Goal: Information Seeking & Learning: Check status

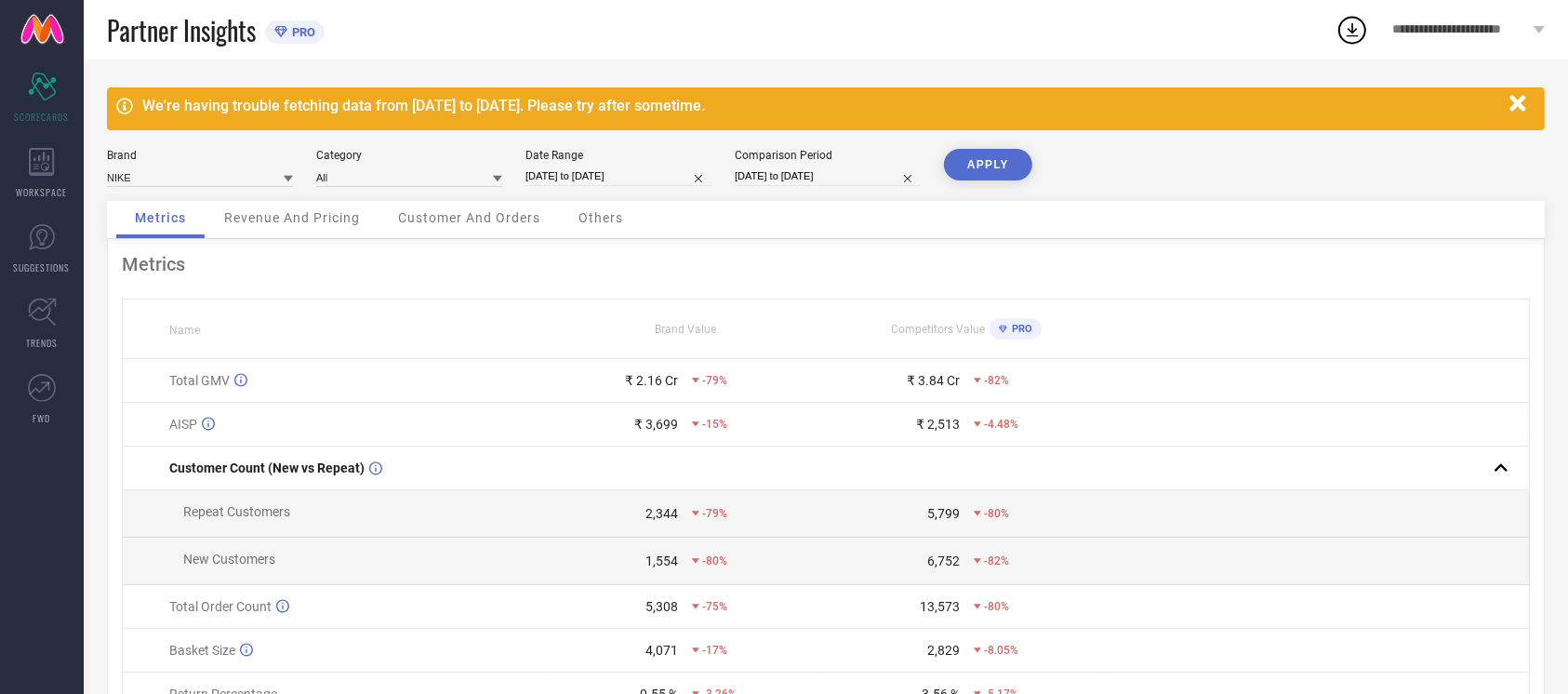
click at [858, 182] on input "[DATE] to [DATE]" at bounding box center [827, 177] width 186 height 20
select select "8"
select select "2025"
select select "9"
select select "2025"
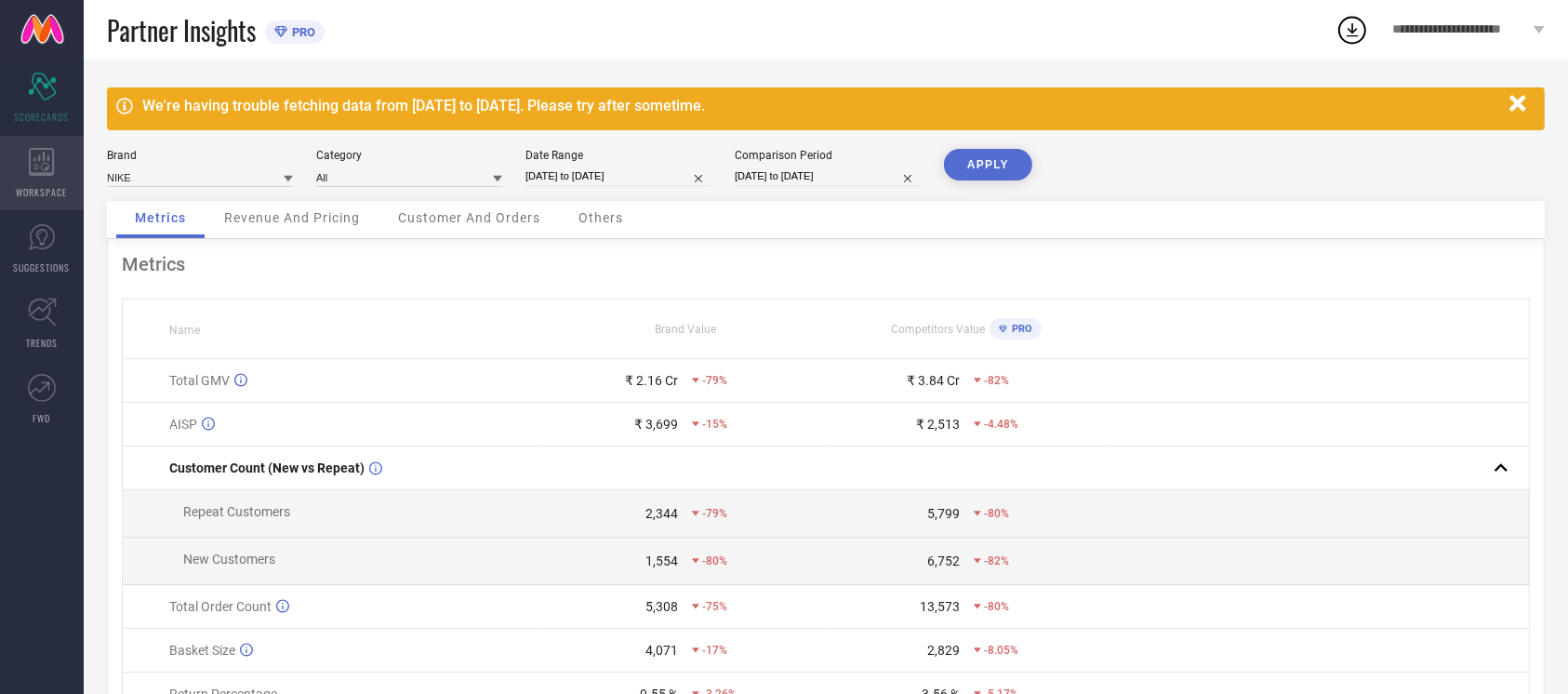
click at [27, 182] on div "WORKSPACE" at bounding box center [41, 173] width 83 height 75
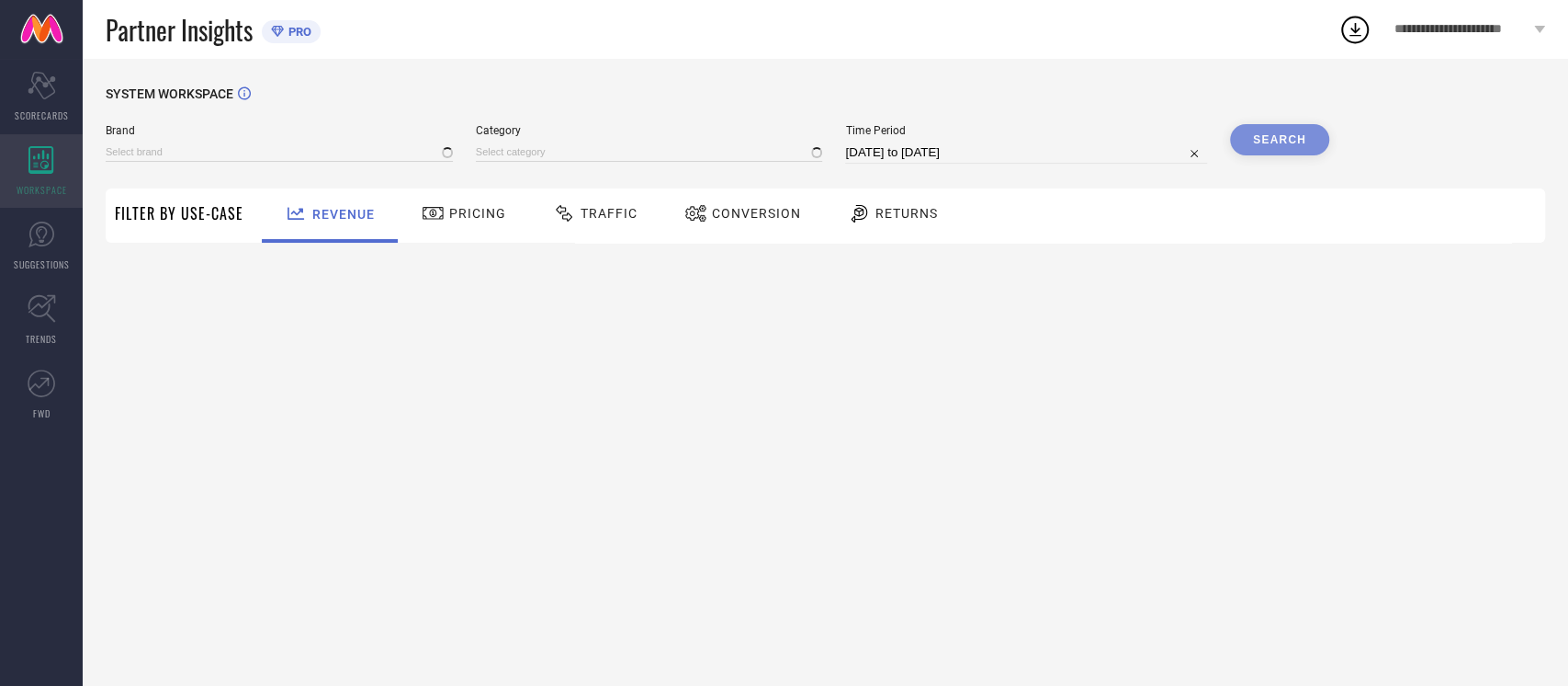
type input "NIKE"
type input "All"
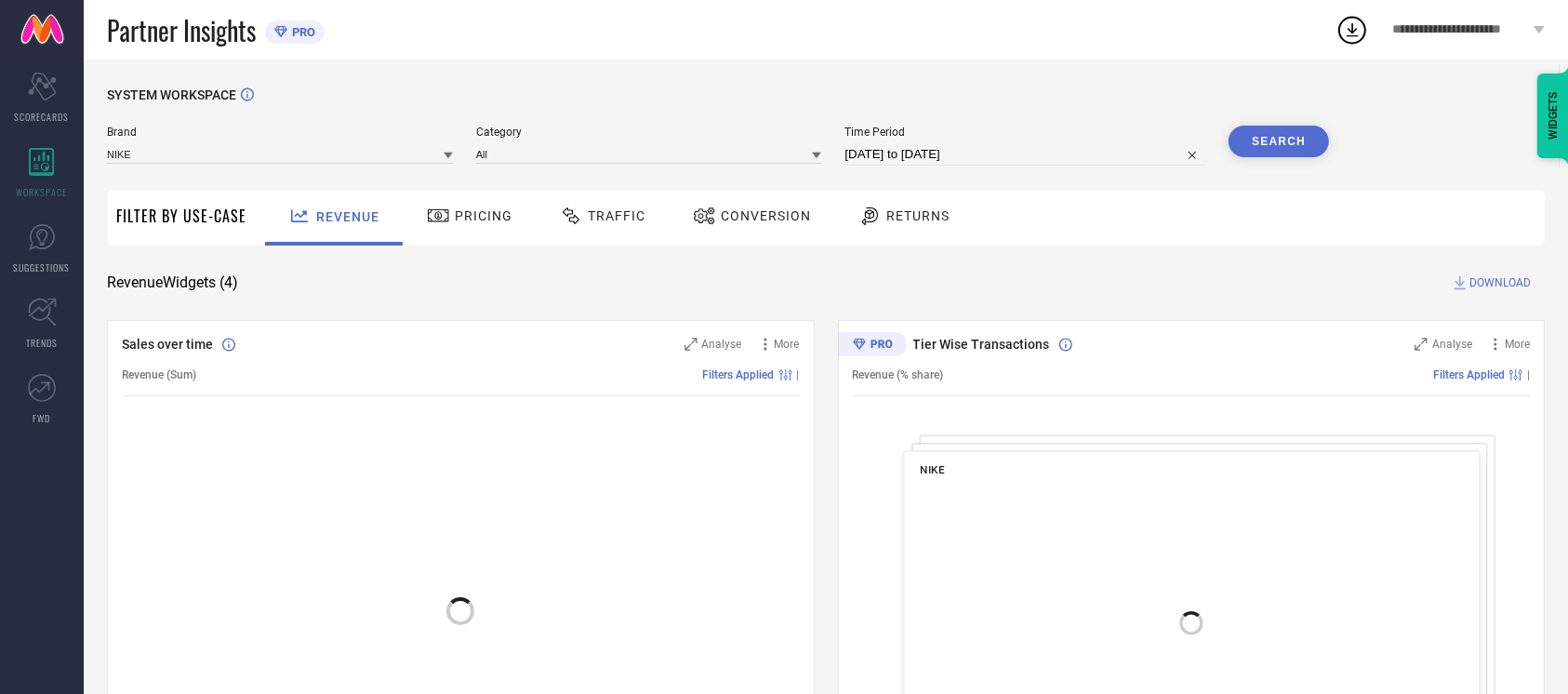
click at [723, 218] on span "Conversion" at bounding box center [766, 215] width 90 height 15
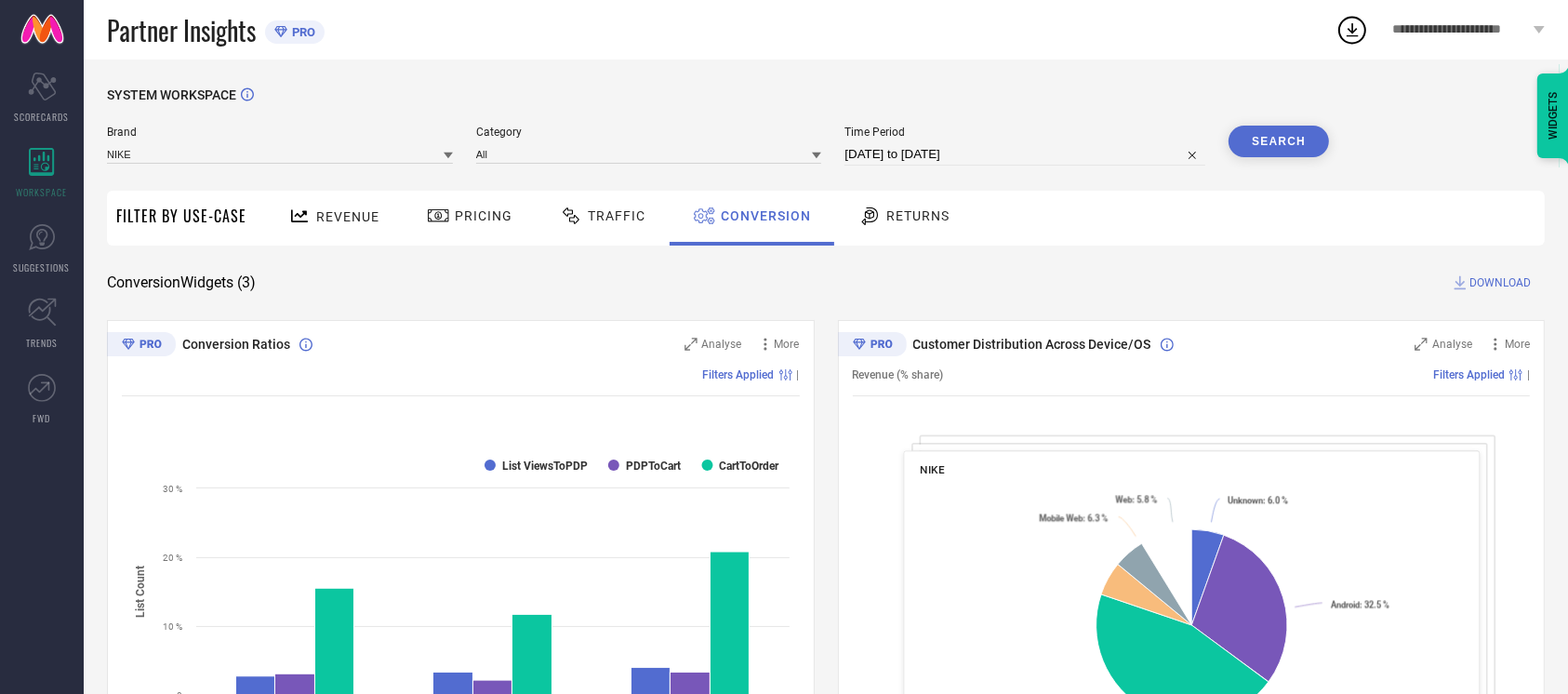
select select "7"
select select "2025"
select select "8"
select select "2025"
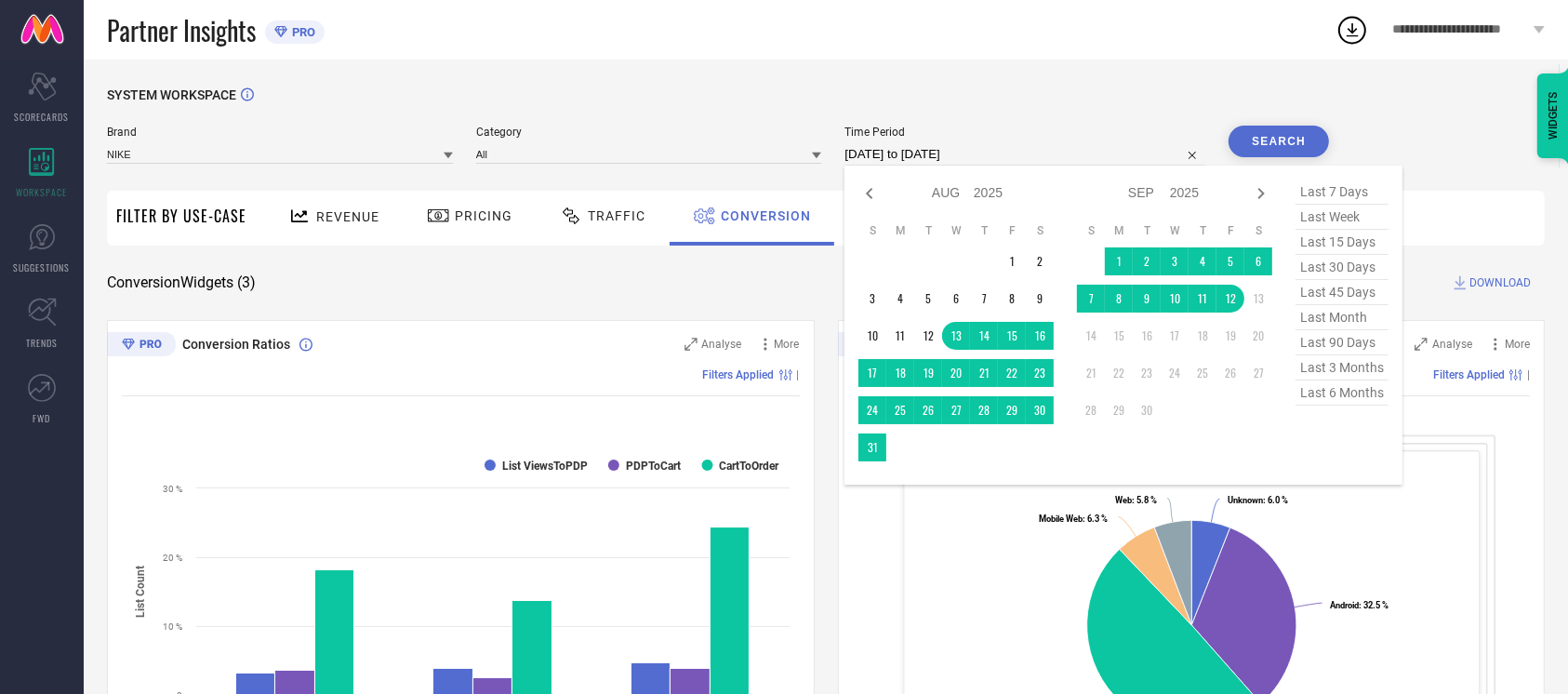
click at [1012, 153] on input "[DATE] to [DATE]" at bounding box center [1025, 154] width 361 height 23
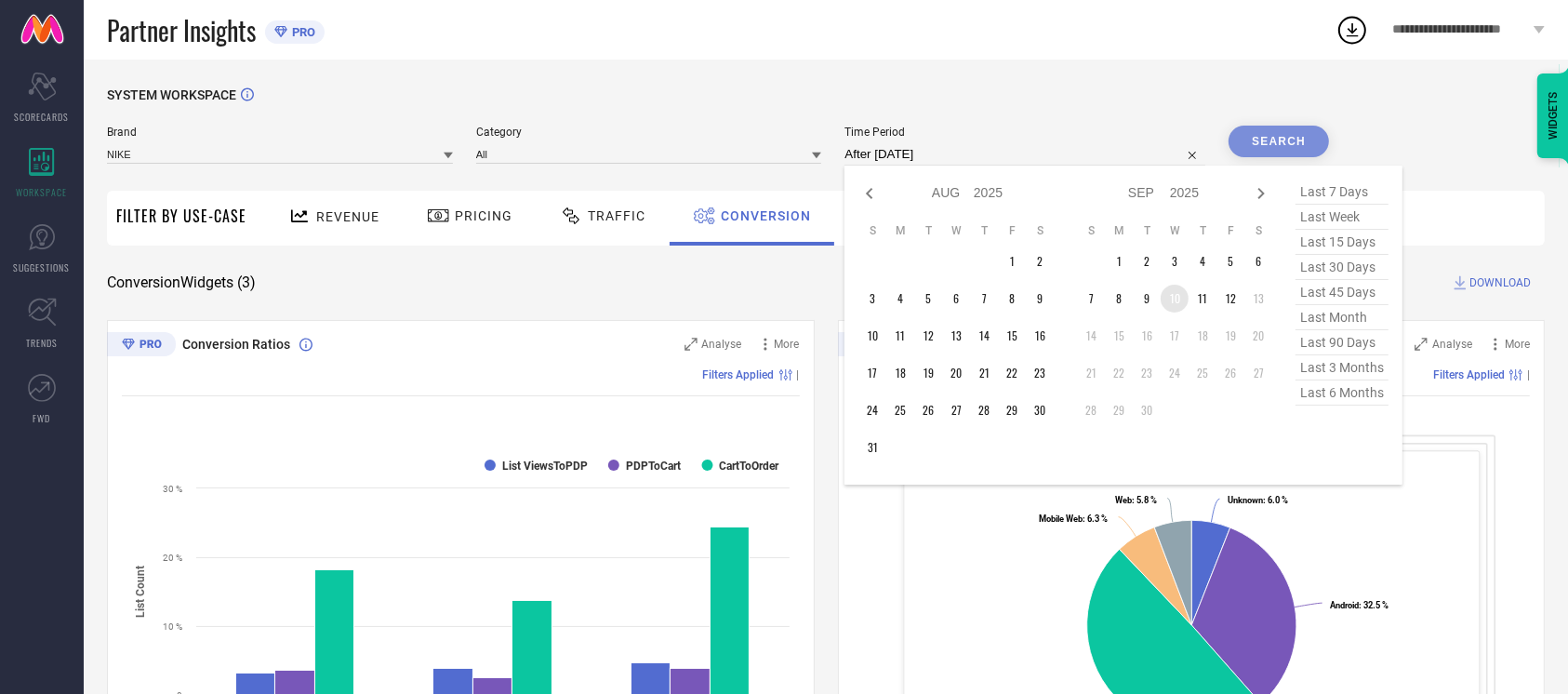
click at [1171, 299] on td "10" at bounding box center [1174, 298] width 27 height 27
type input "[DATE] to [DATE]"
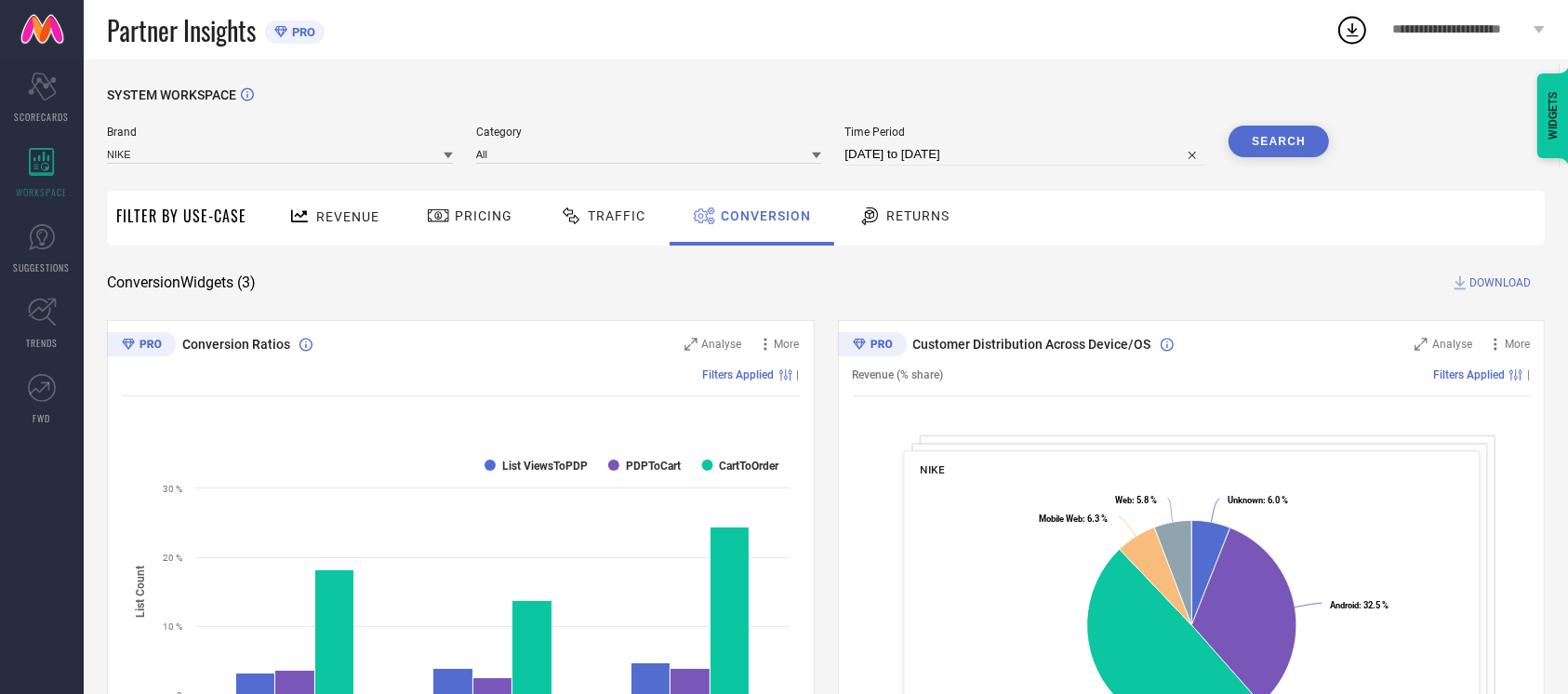
click at [1276, 149] on button "Search" at bounding box center [1279, 141] width 100 height 31
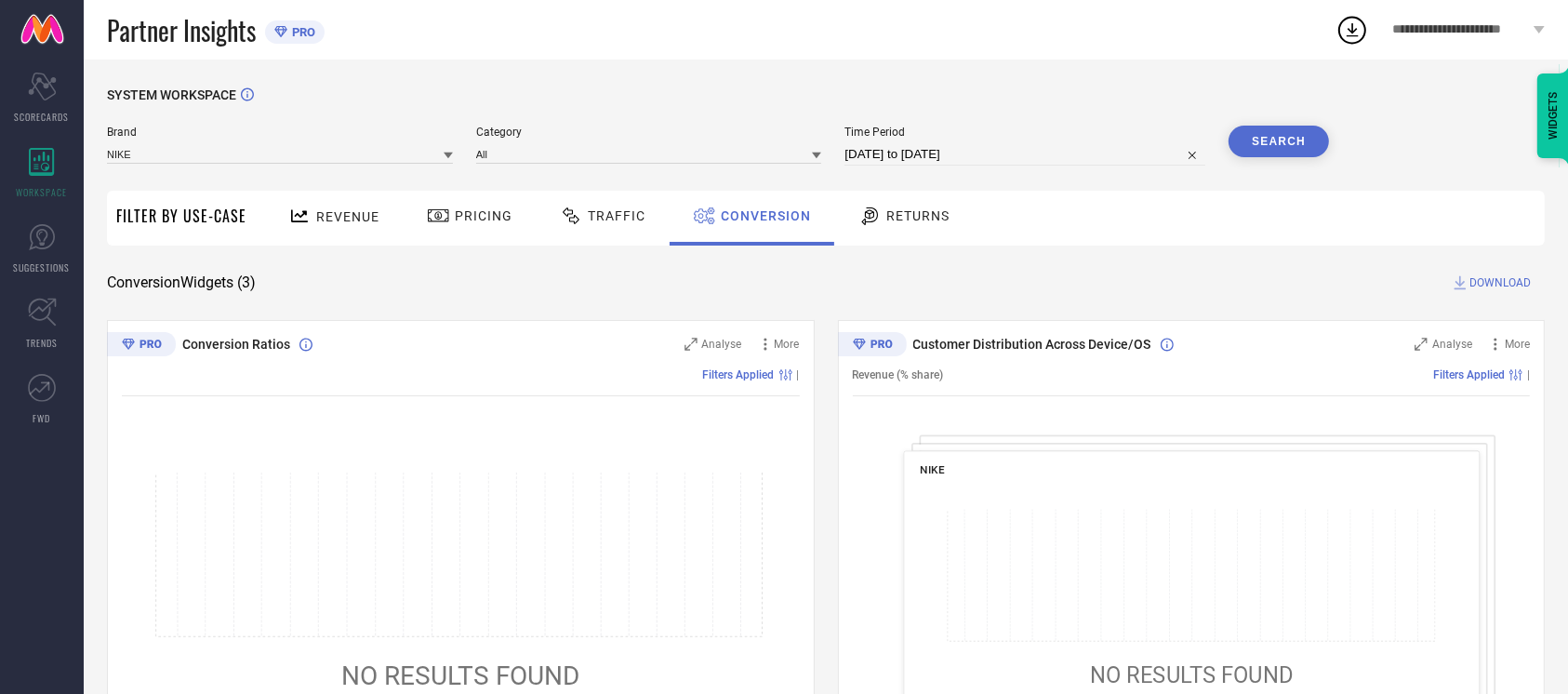
select select "8"
select select "2025"
select select "9"
select select "2025"
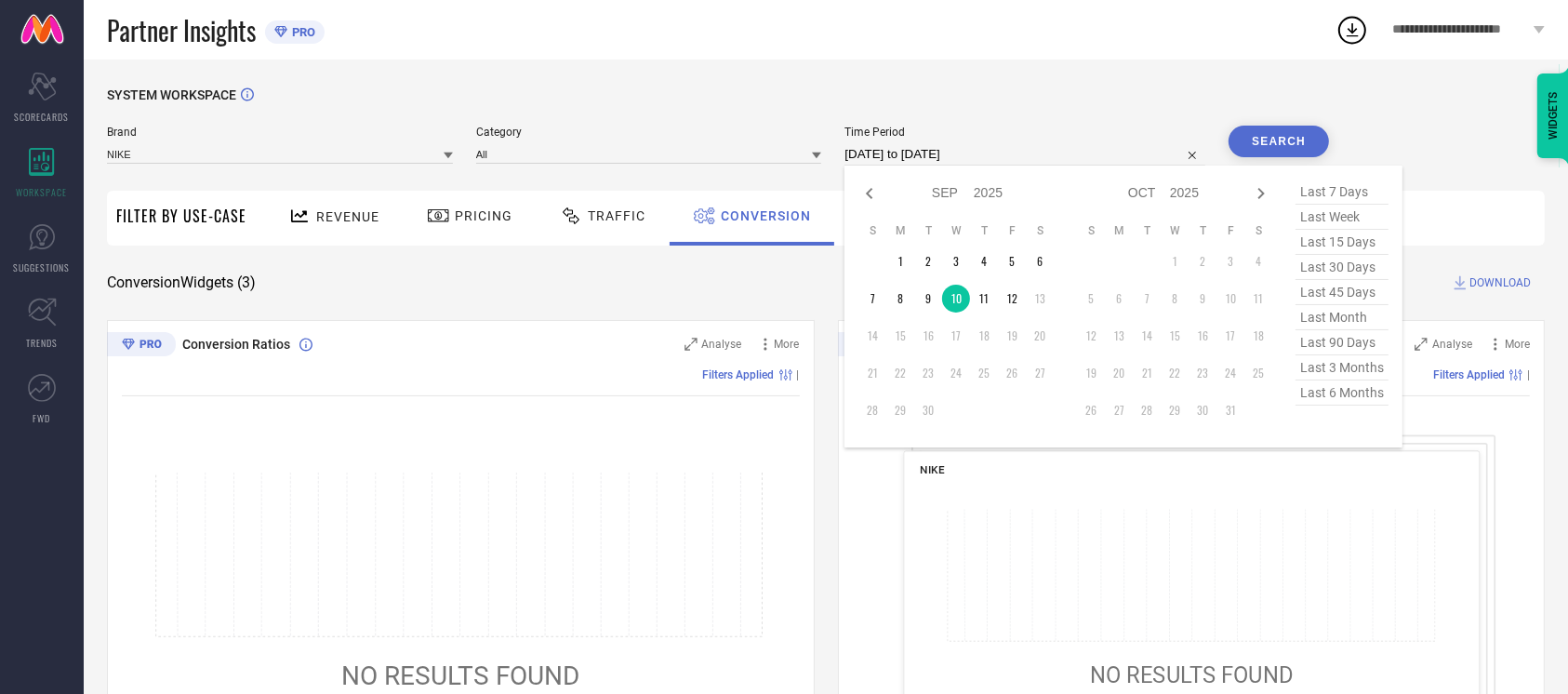
click at [1031, 150] on input "[DATE] to [DATE]" at bounding box center [1025, 154] width 361 height 23
click at [1011, 307] on td "12" at bounding box center [1012, 298] width 27 height 27
type input "[DATE] to [DATE]"
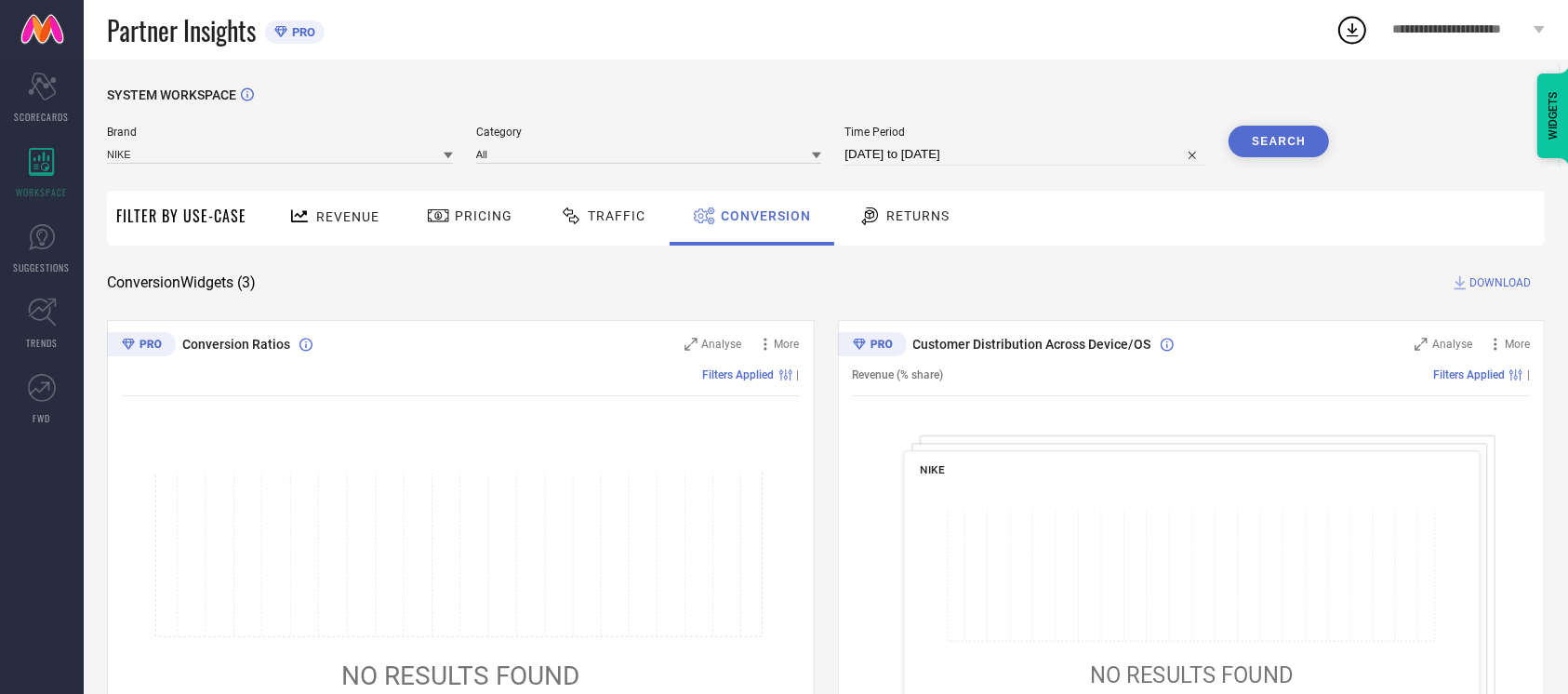
select select "8"
select select "2025"
select select "9"
select select "2025"
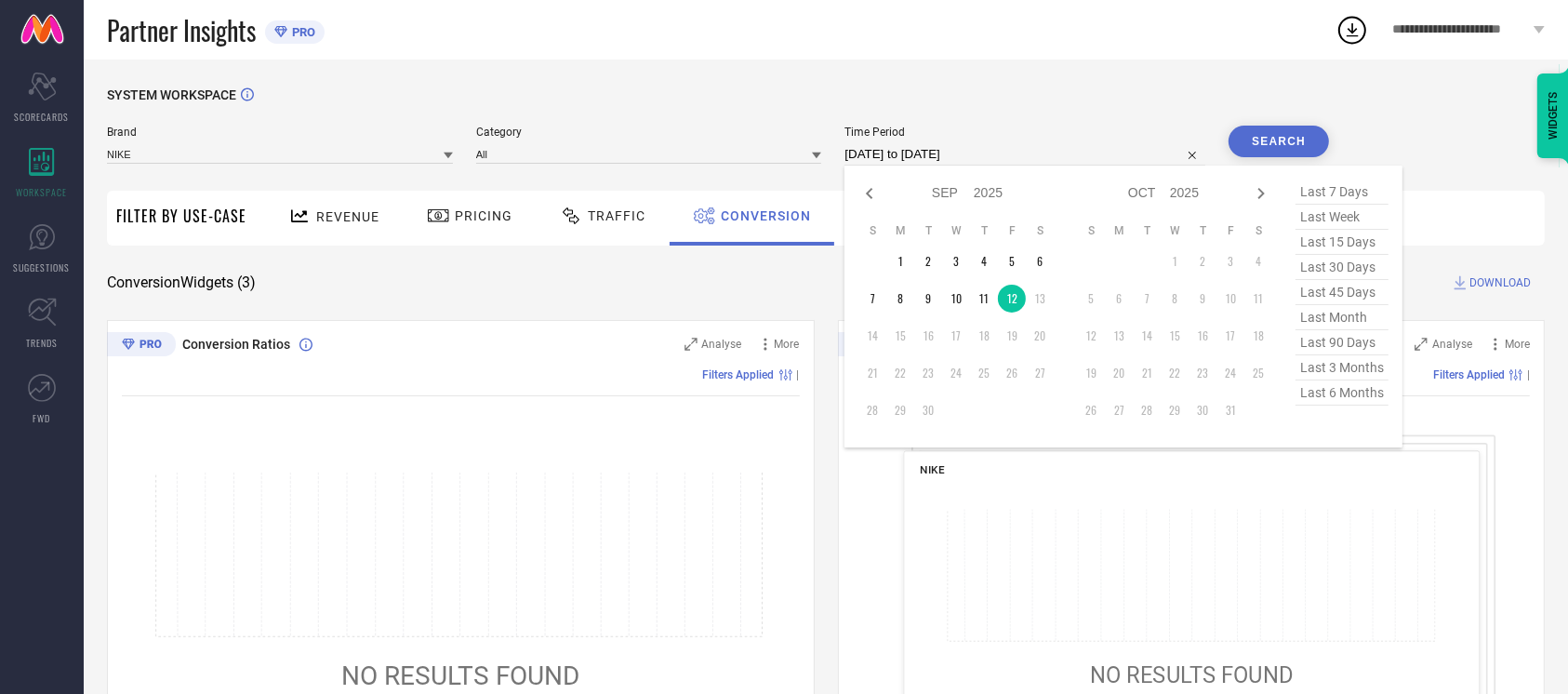
click at [1000, 160] on input "[DATE] to [DATE]" at bounding box center [1025, 154] width 361 height 23
click at [955, 292] on td "10" at bounding box center [956, 298] width 27 height 27
type input "[DATE] to [DATE]"
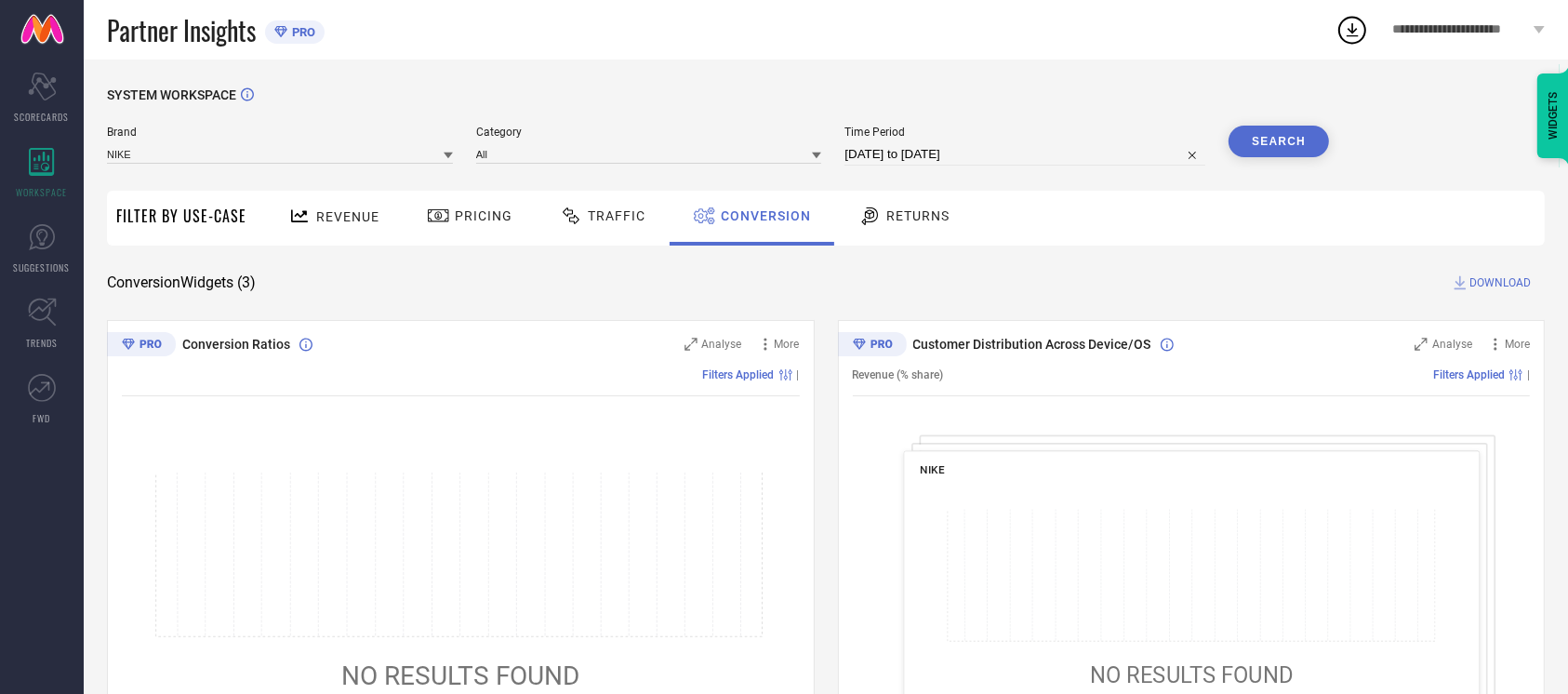
click at [1253, 148] on button "Search" at bounding box center [1279, 141] width 100 height 31
click at [622, 168] on div "Brand NIKE Category All Time Period [DATE] to [DATE] Search" at bounding box center [718, 153] width 1222 height 56
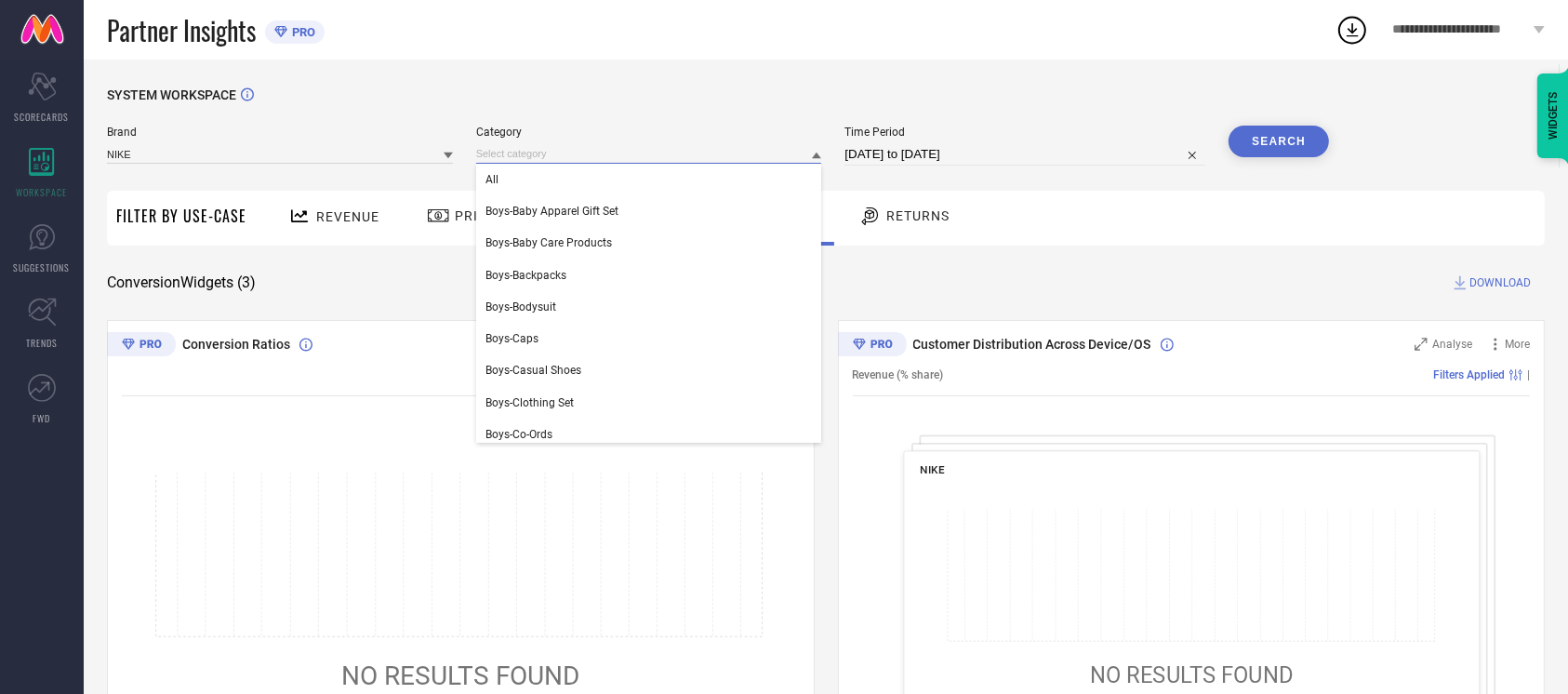
click at [621, 159] on input at bounding box center [649, 154] width 346 height 20
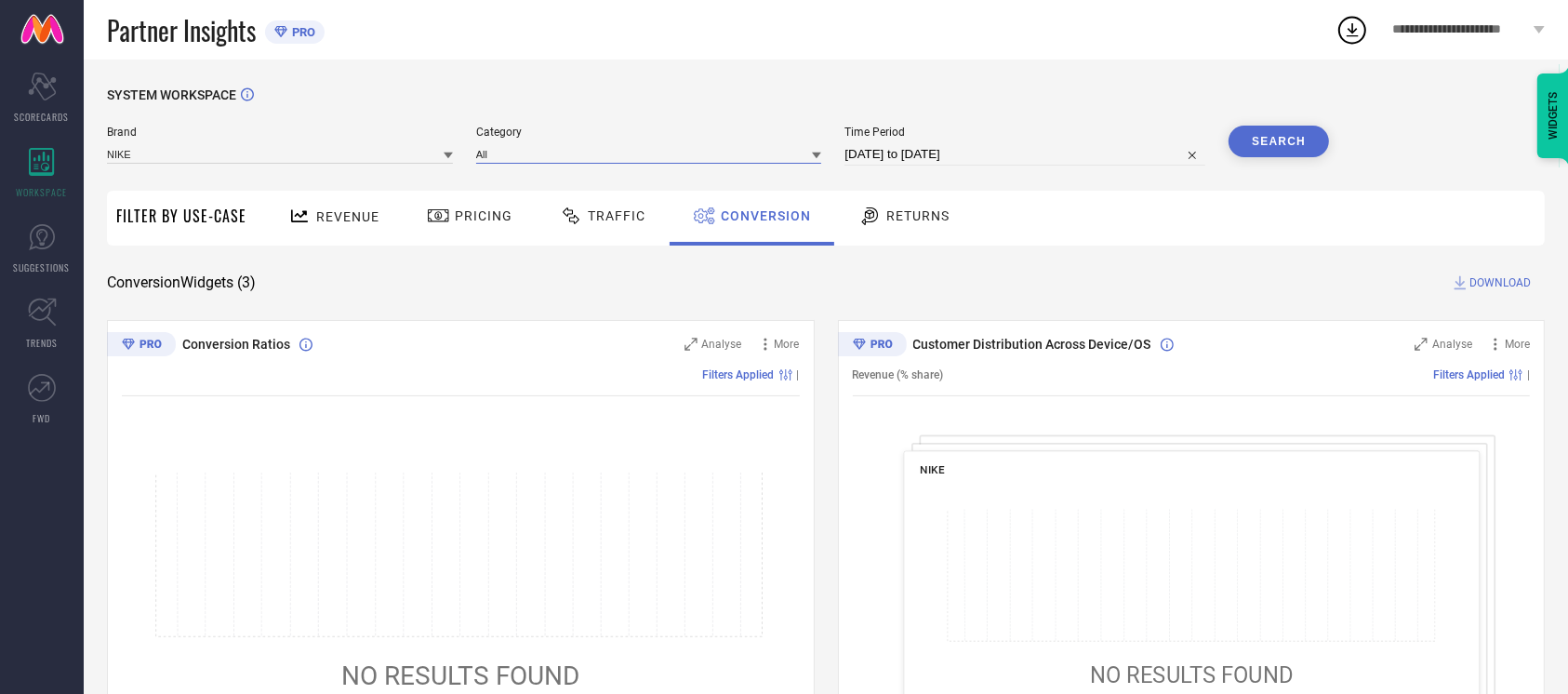
click at [621, 159] on input at bounding box center [649, 154] width 346 height 20
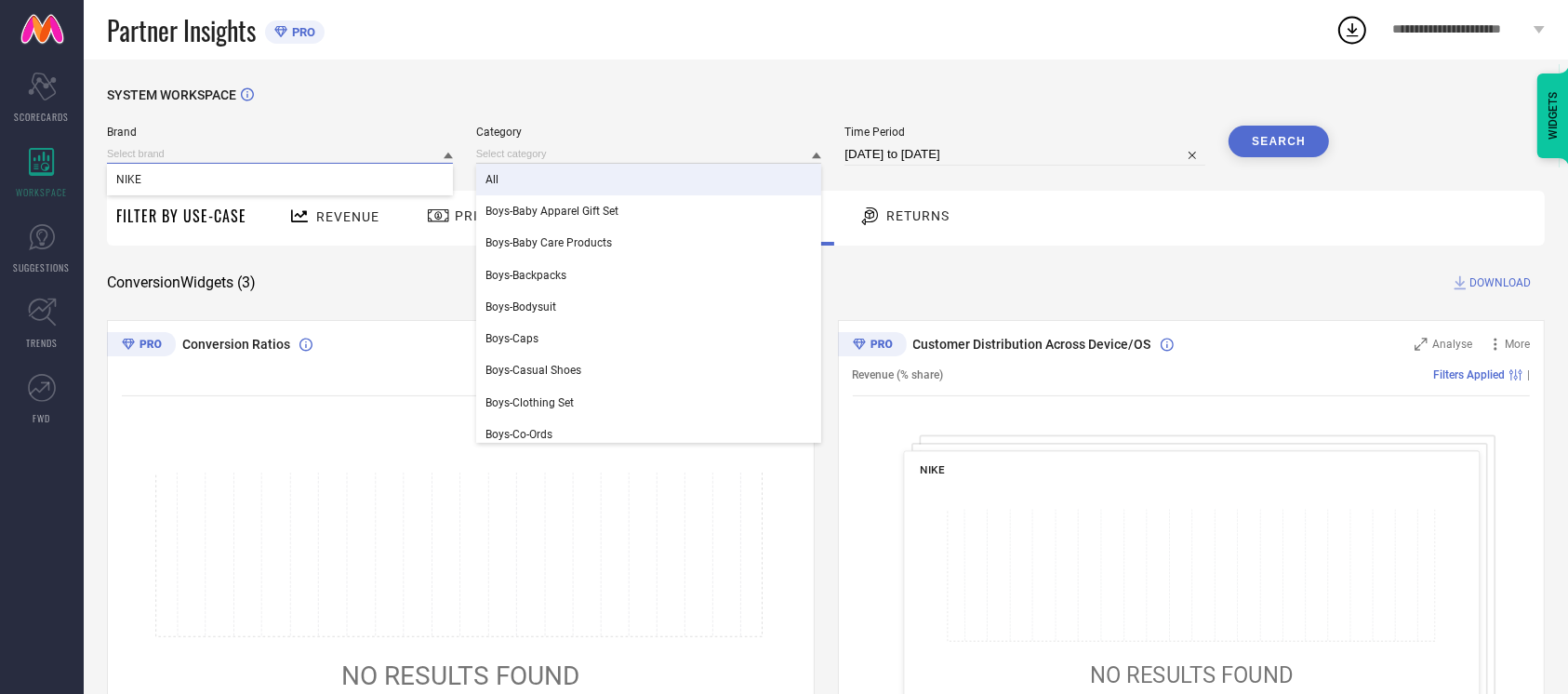
click at [359, 155] on input at bounding box center [280, 154] width 346 height 20
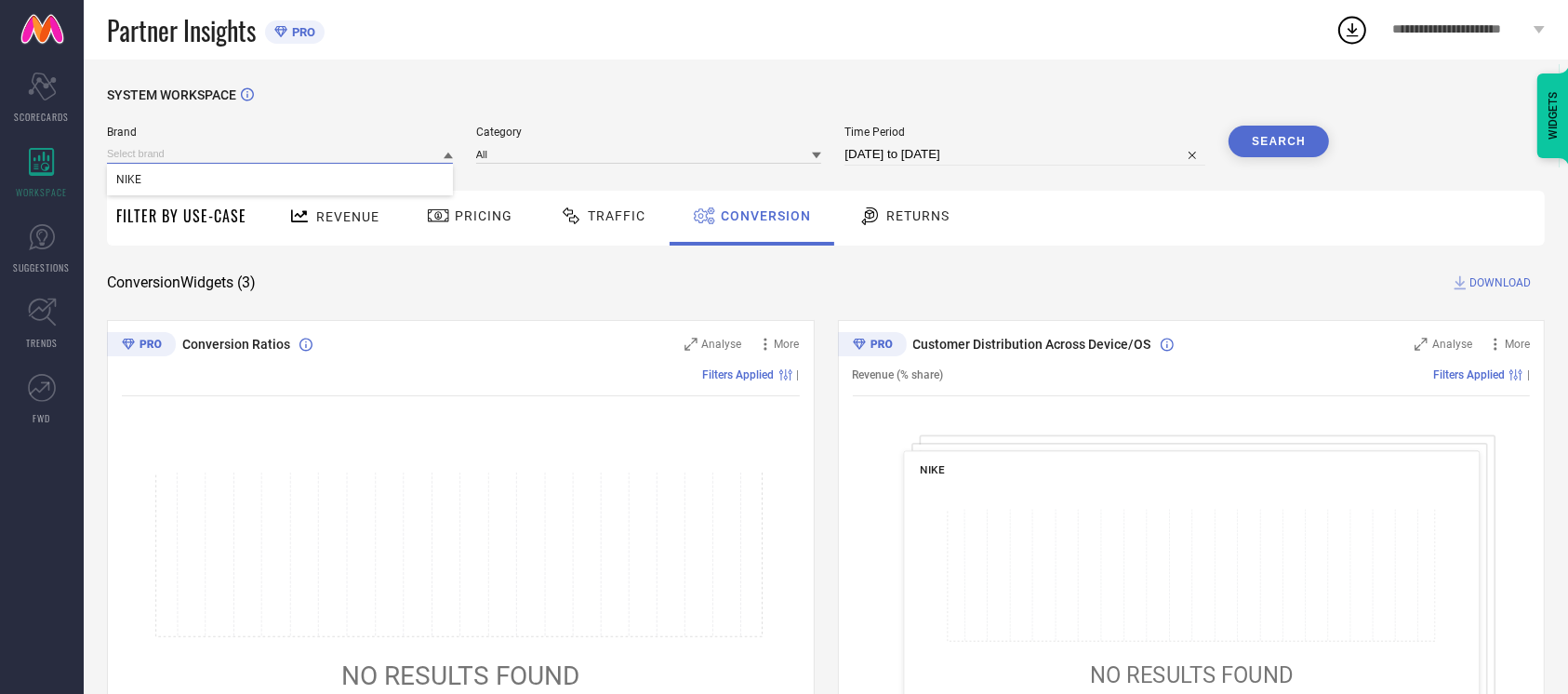
select select "8"
select select "2025"
select select "9"
select select "2025"
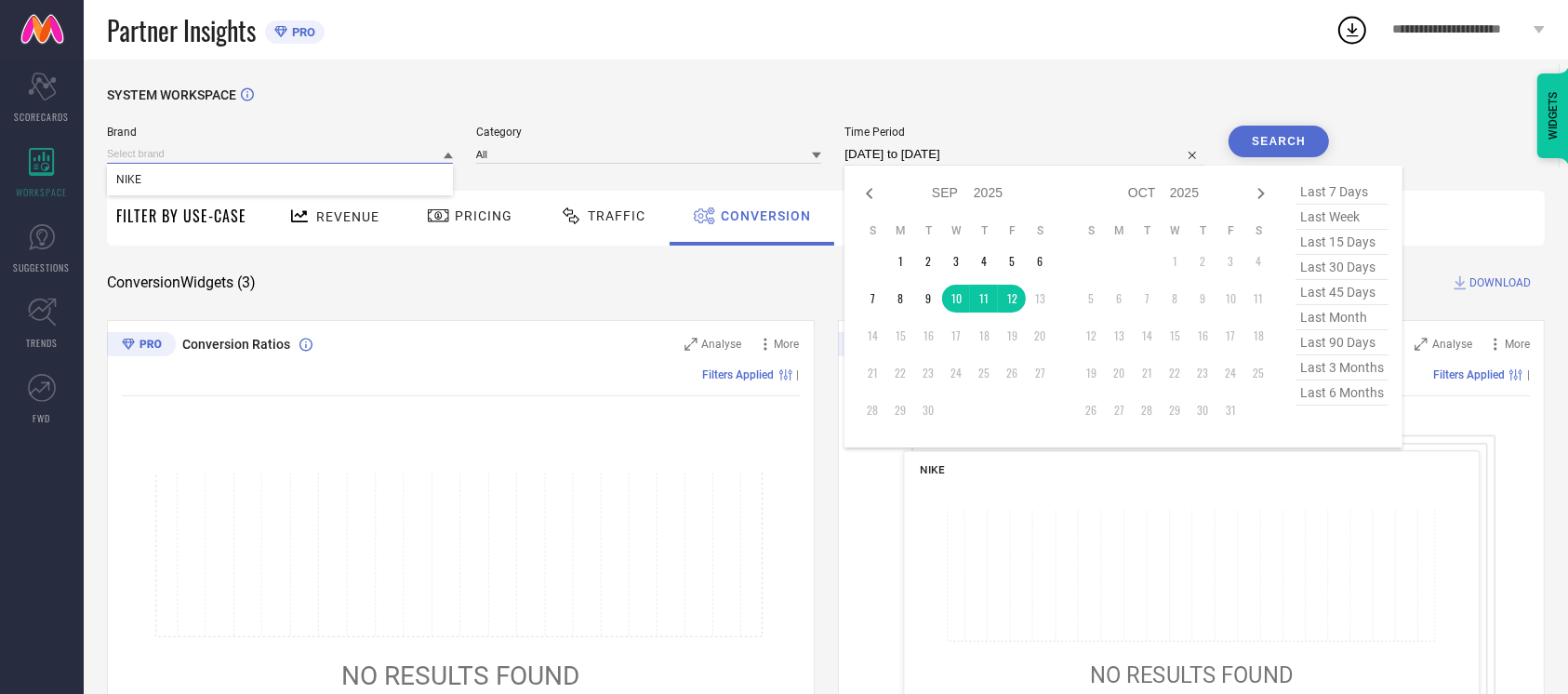
click at [1008, 147] on input "[DATE] to [DATE]" at bounding box center [1025, 154] width 361 height 23
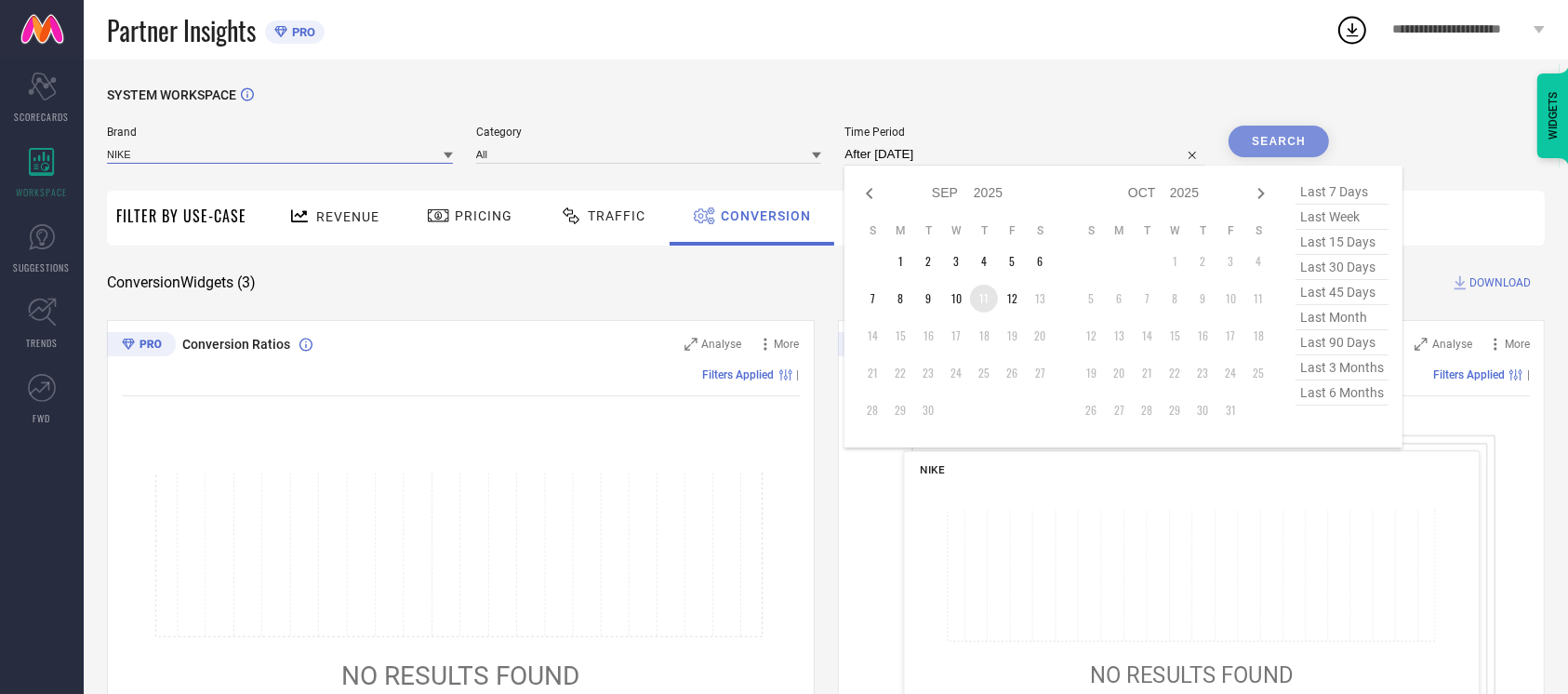
click at [984, 304] on td "11" at bounding box center [984, 298] width 27 height 27
type input "[DATE] to [DATE]"
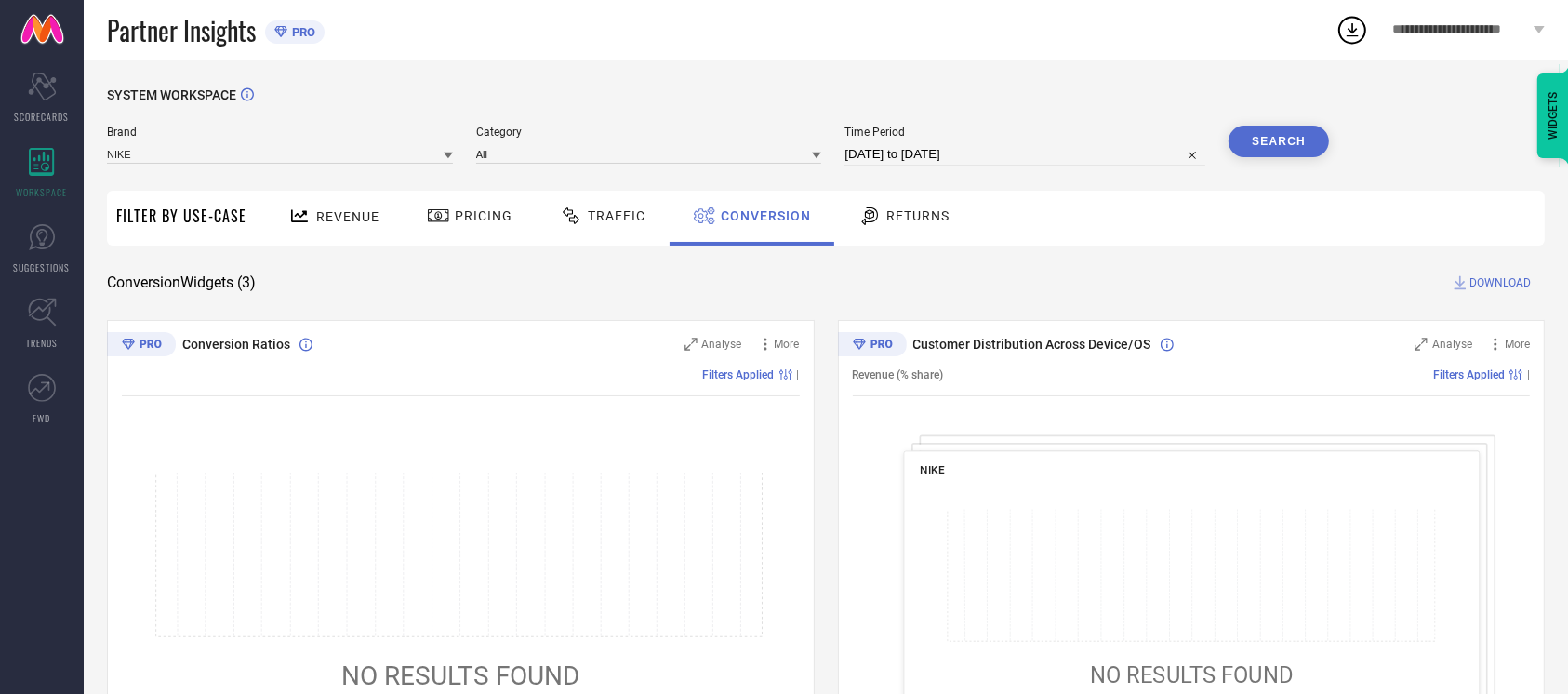
click at [1280, 152] on button "Search" at bounding box center [1279, 141] width 100 height 31
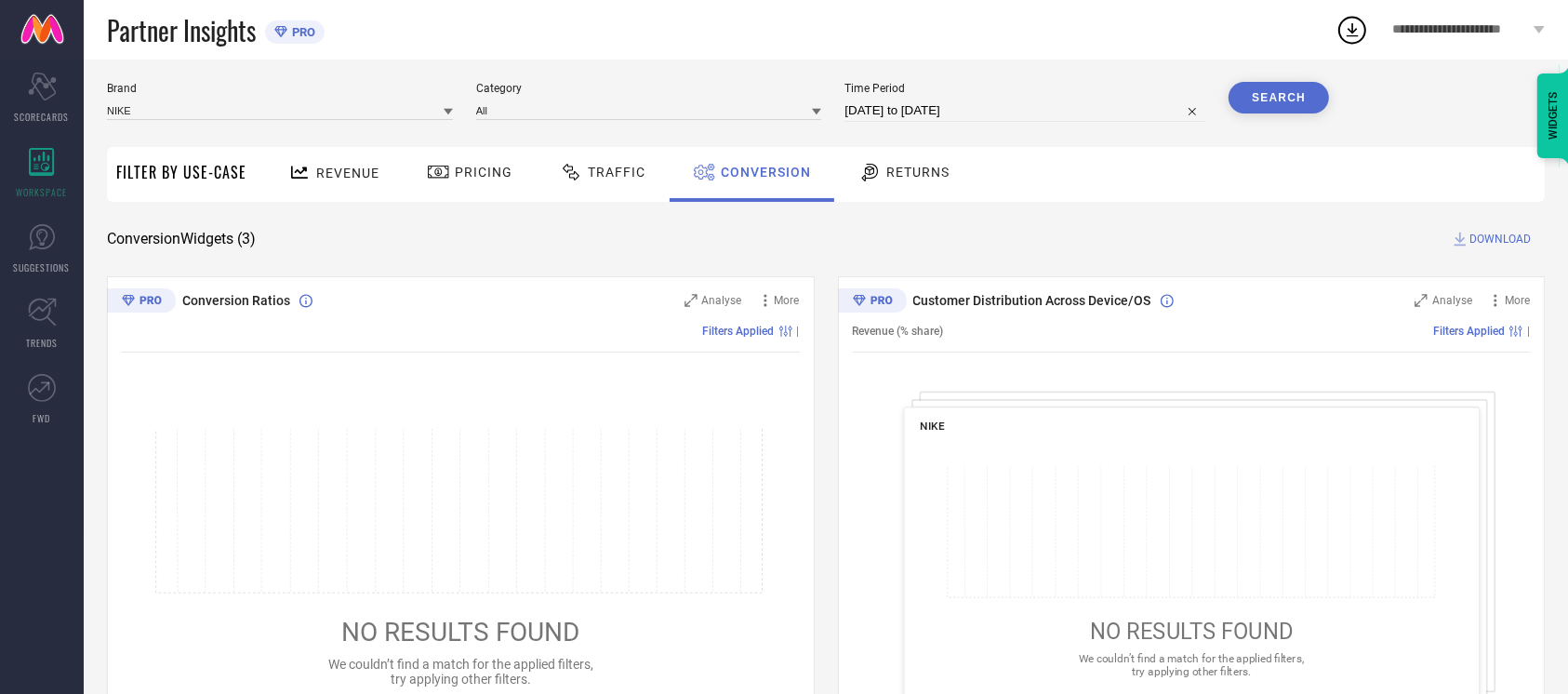
scroll to position [42, 0]
click at [37, 156] on icon at bounding box center [41, 162] width 27 height 27
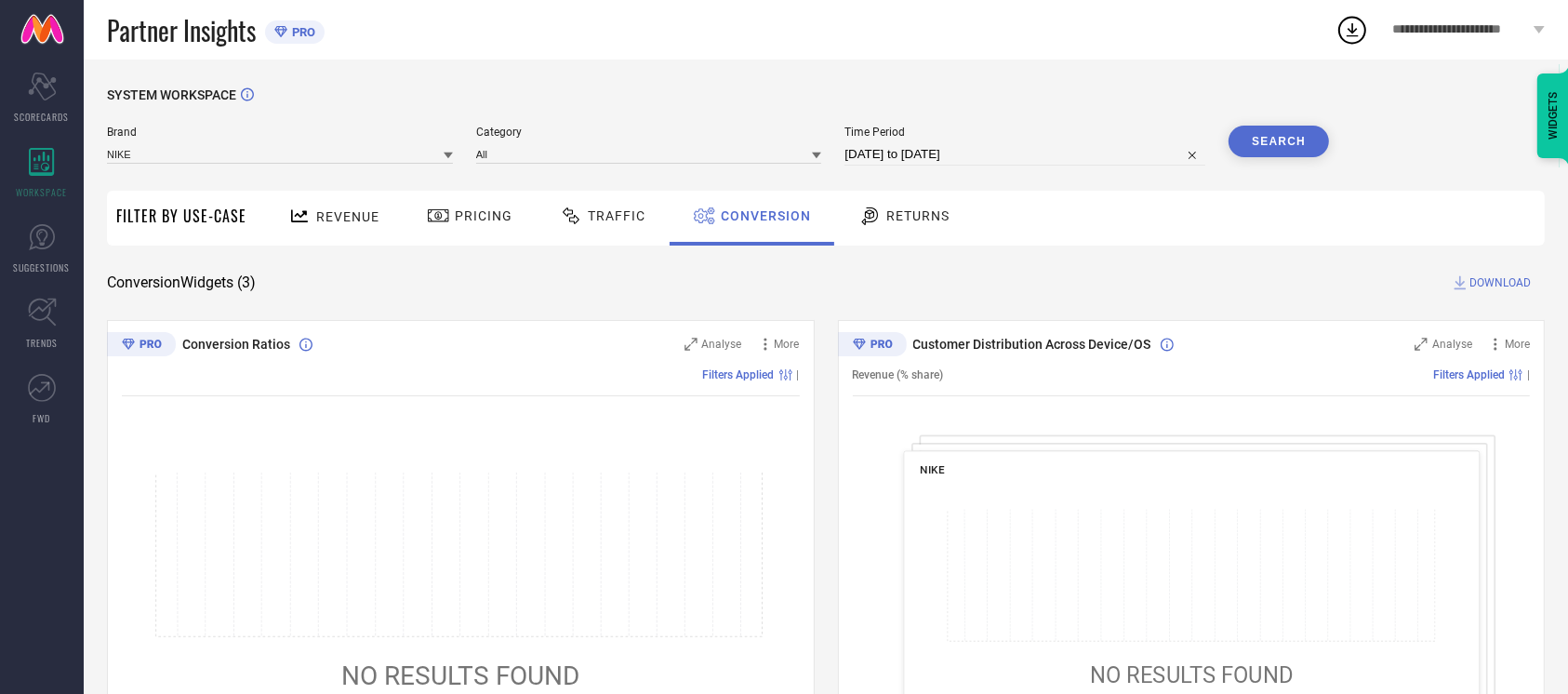
click at [1288, 149] on button "Search" at bounding box center [1279, 141] width 100 height 31
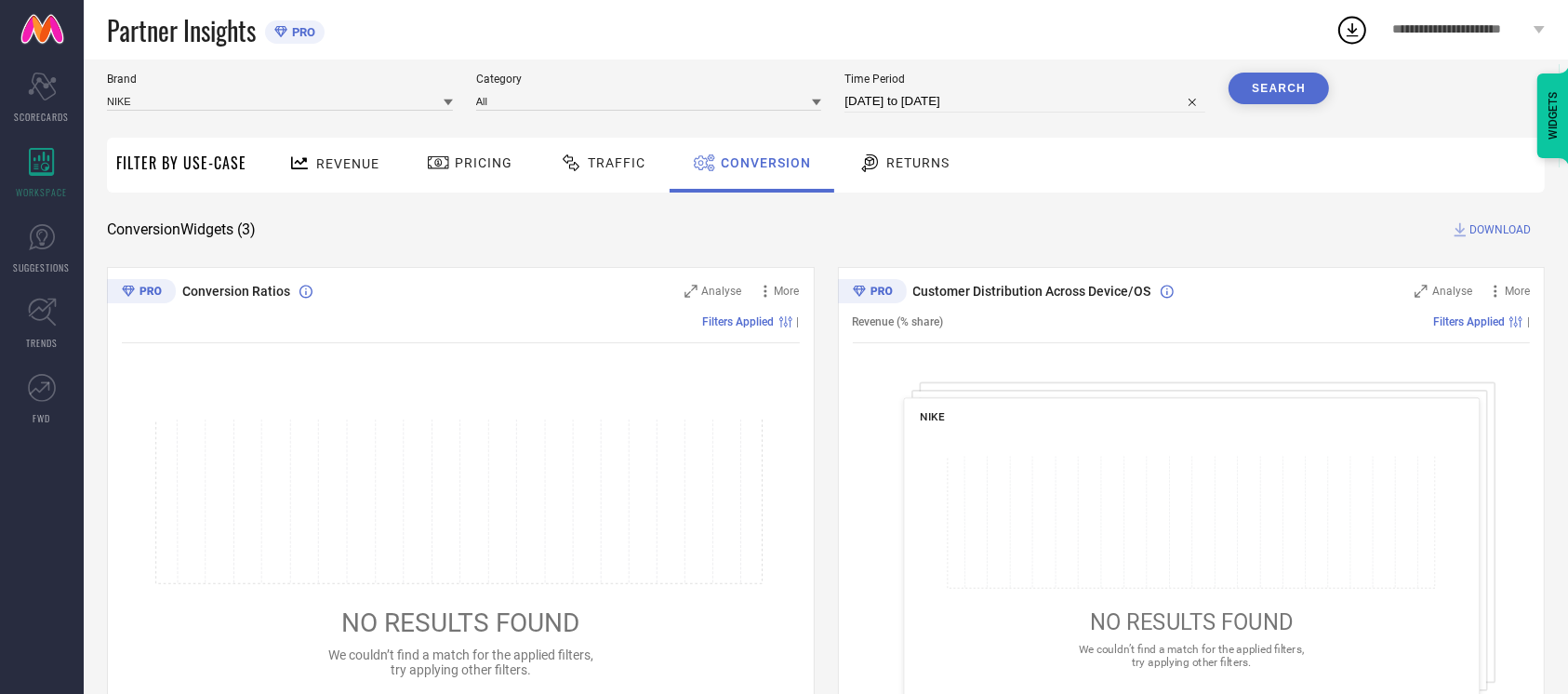
scroll to position [52, 0]
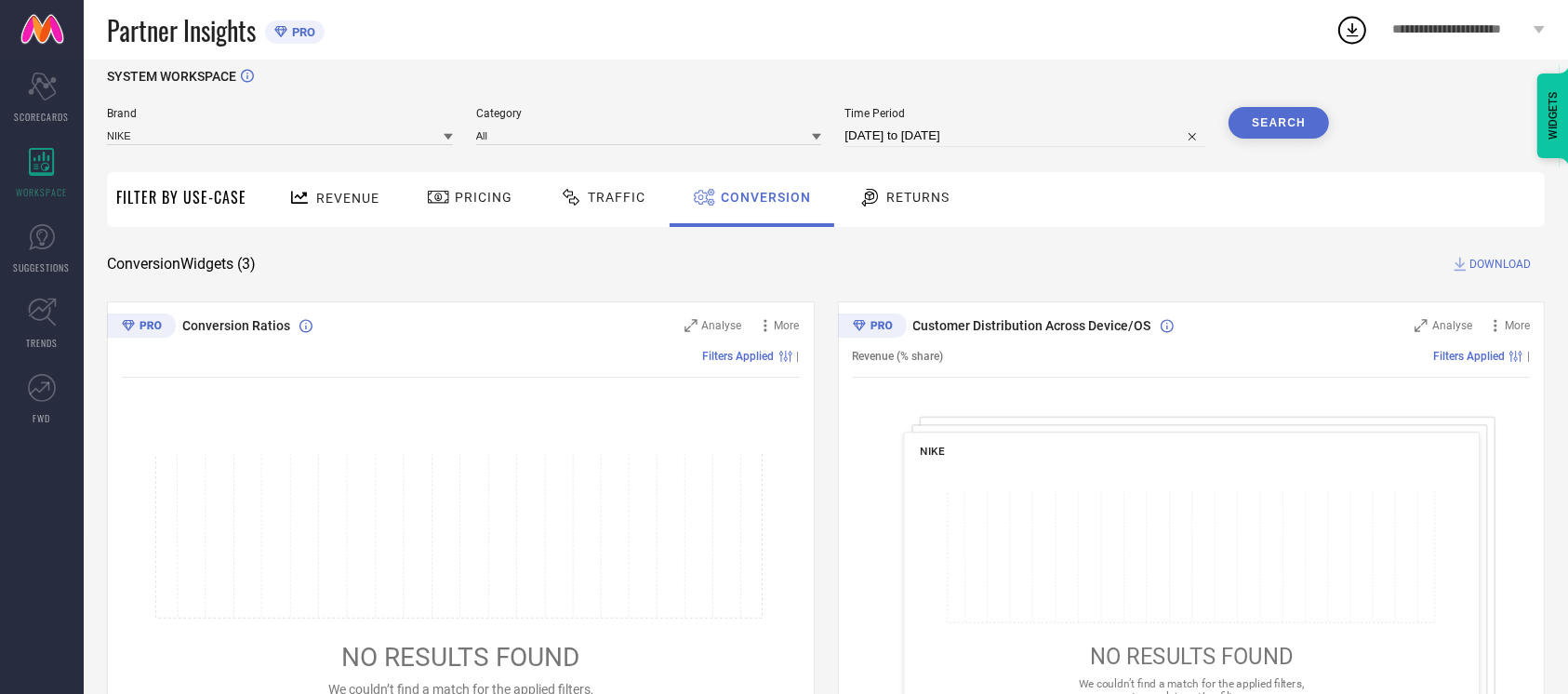
scroll to position [22, 0]
click at [1149, 222] on div "Revenue Pricing Traffic Conversion Returns" at bounding box center [900, 196] width 1289 height 55
click at [1041, 118] on div "Time Period [DATE] to [DATE]" at bounding box center [1025, 124] width 361 height 40
select select "8"
select select "2025"
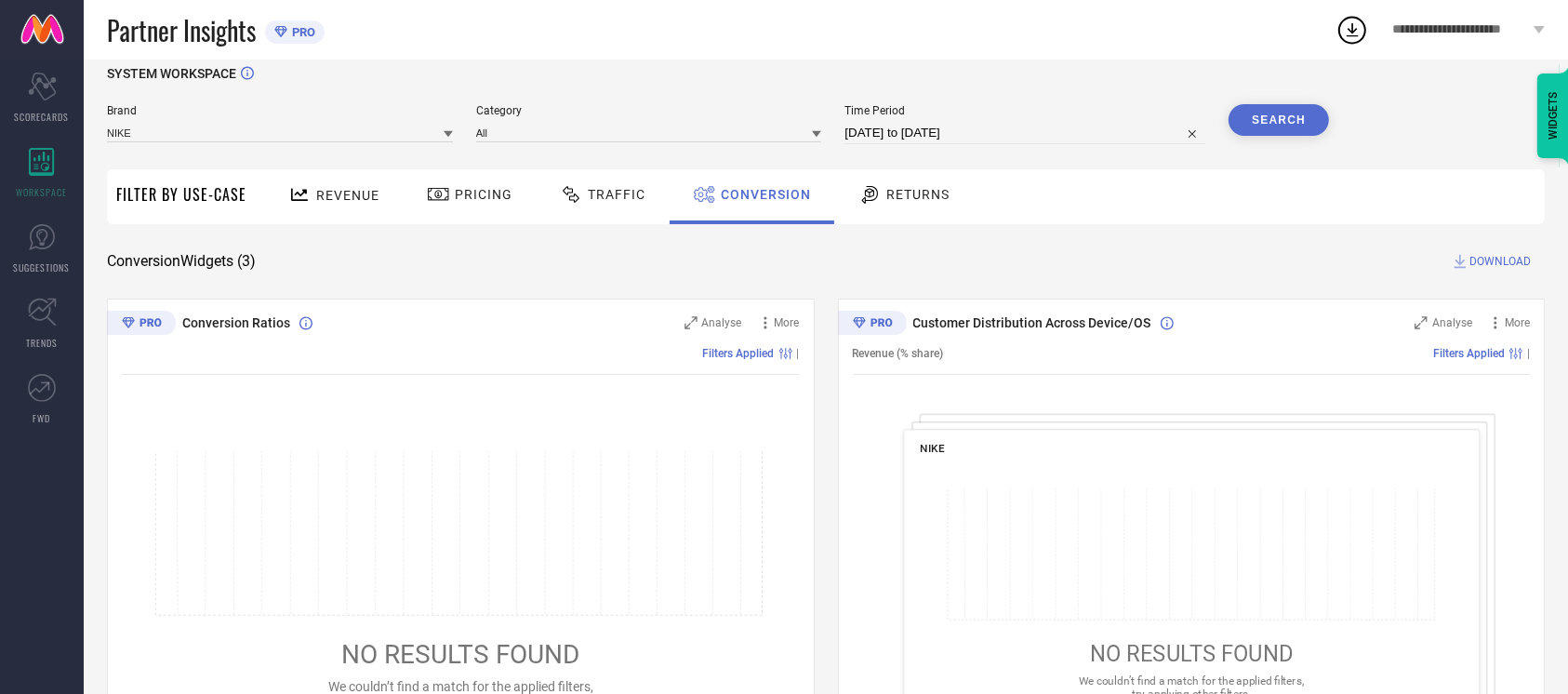
select select "9"
select select "2025"
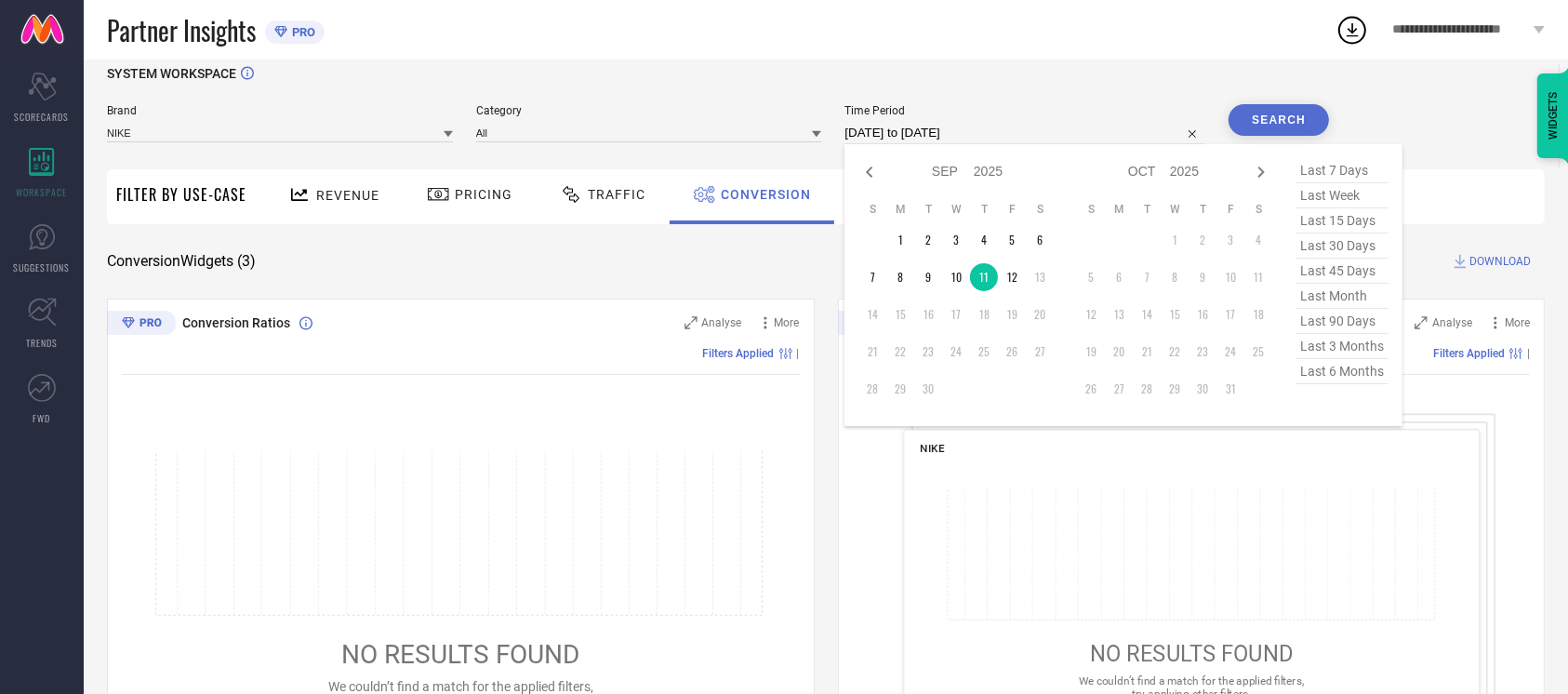
click at [1042, 137] on input "[DATE] to [DATE]" at bounding box center [1025, 133] width 361 height 23
click at [923, 243] on td "2" at bounding box center [928, 240] width 27 height 27
type input "[DATE] to [DATE]"
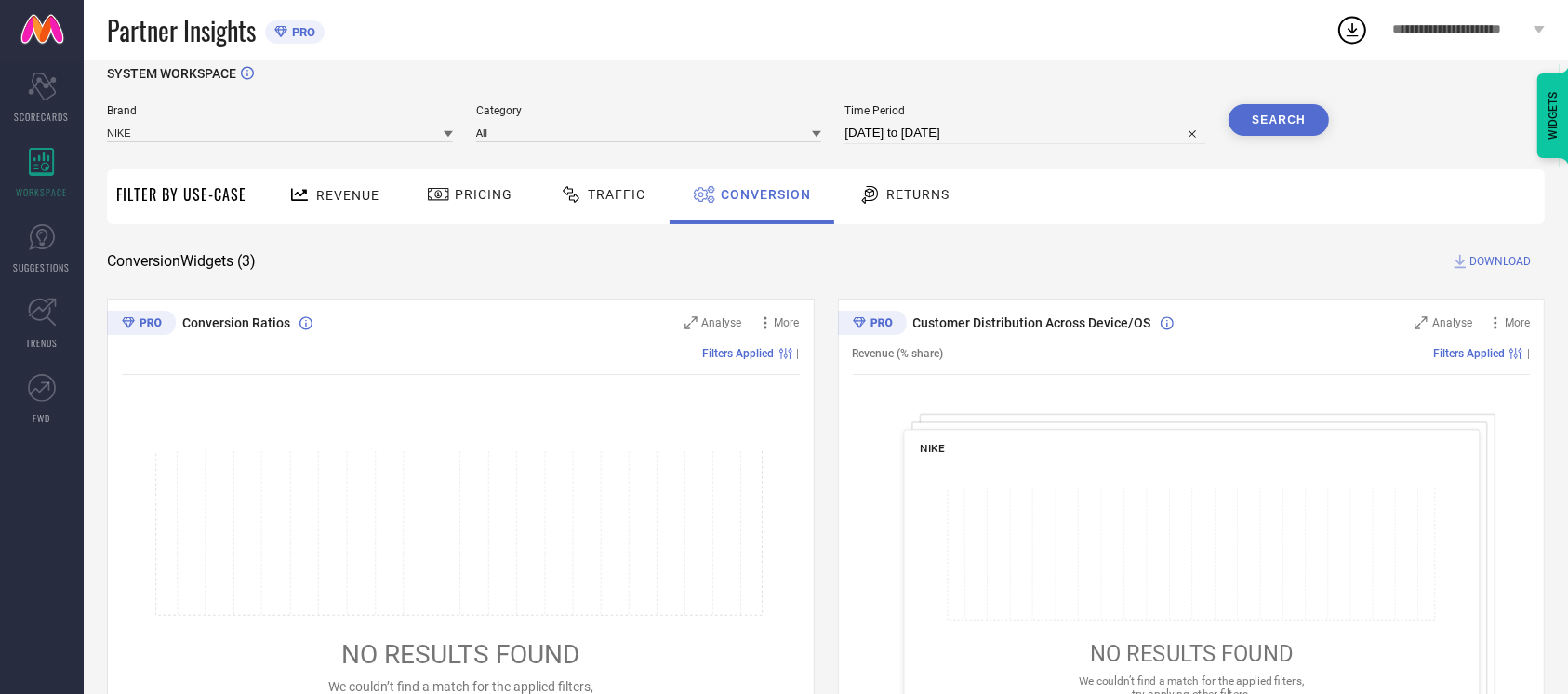
click at [1284, 126] on button "Search" at bounding box center [1279, 120] width 100 height 31
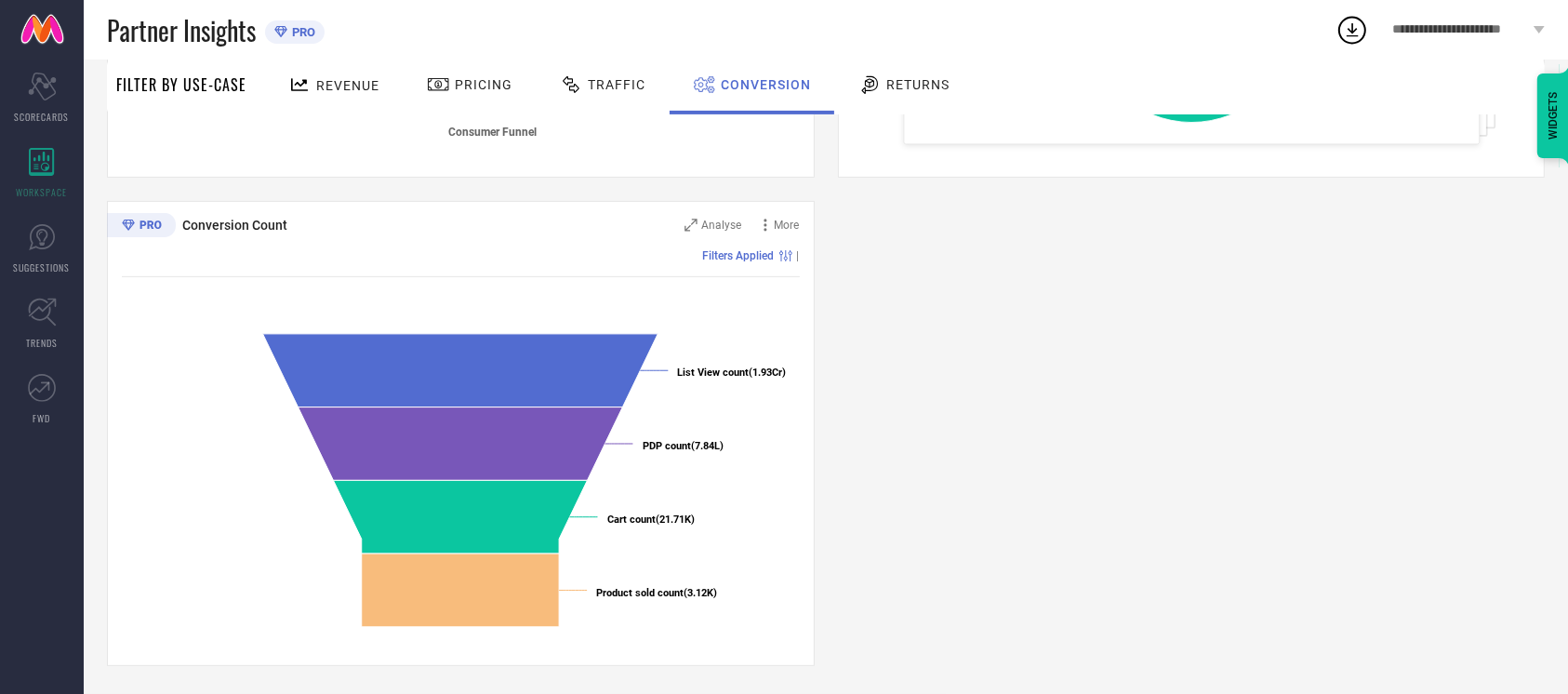
scroll to position [0, 0]
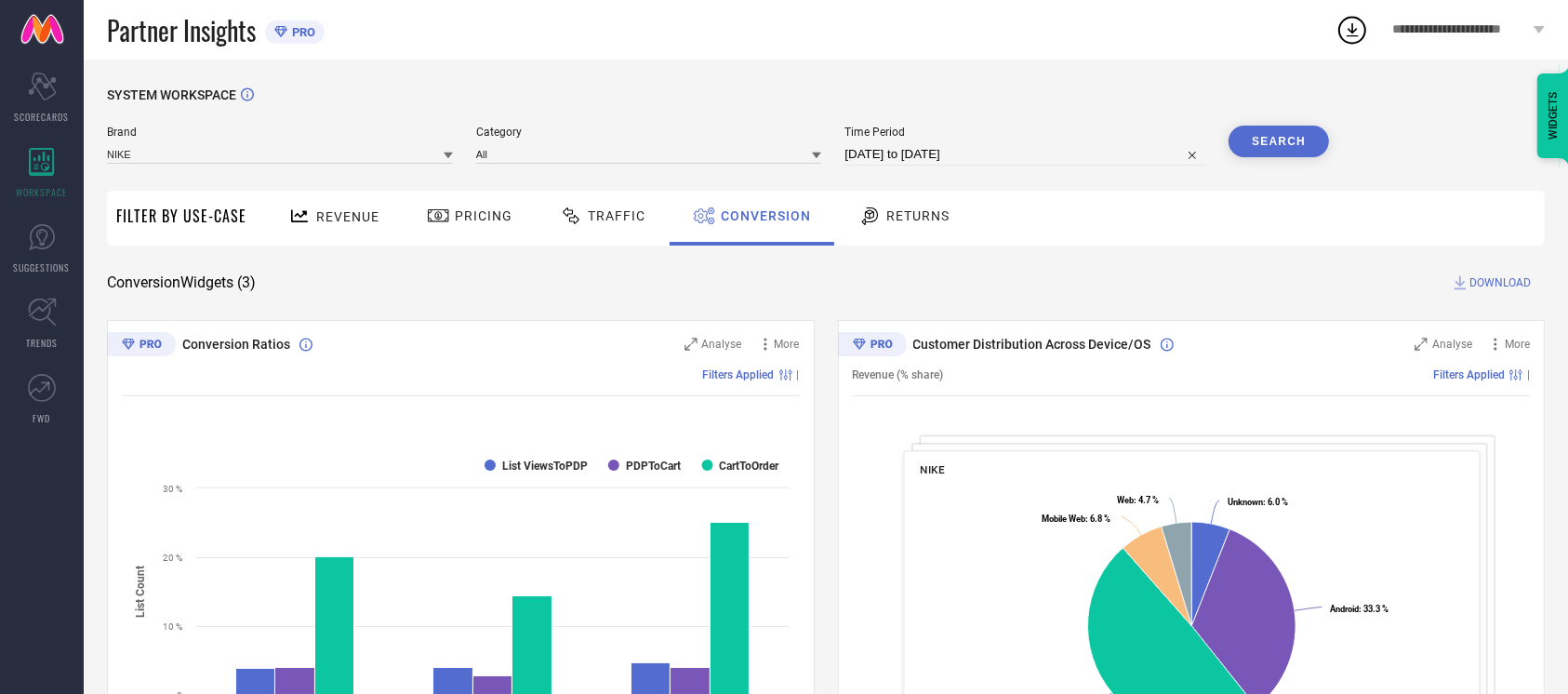
select select "8"
select select "2025"
select select "9"
select select "2025"
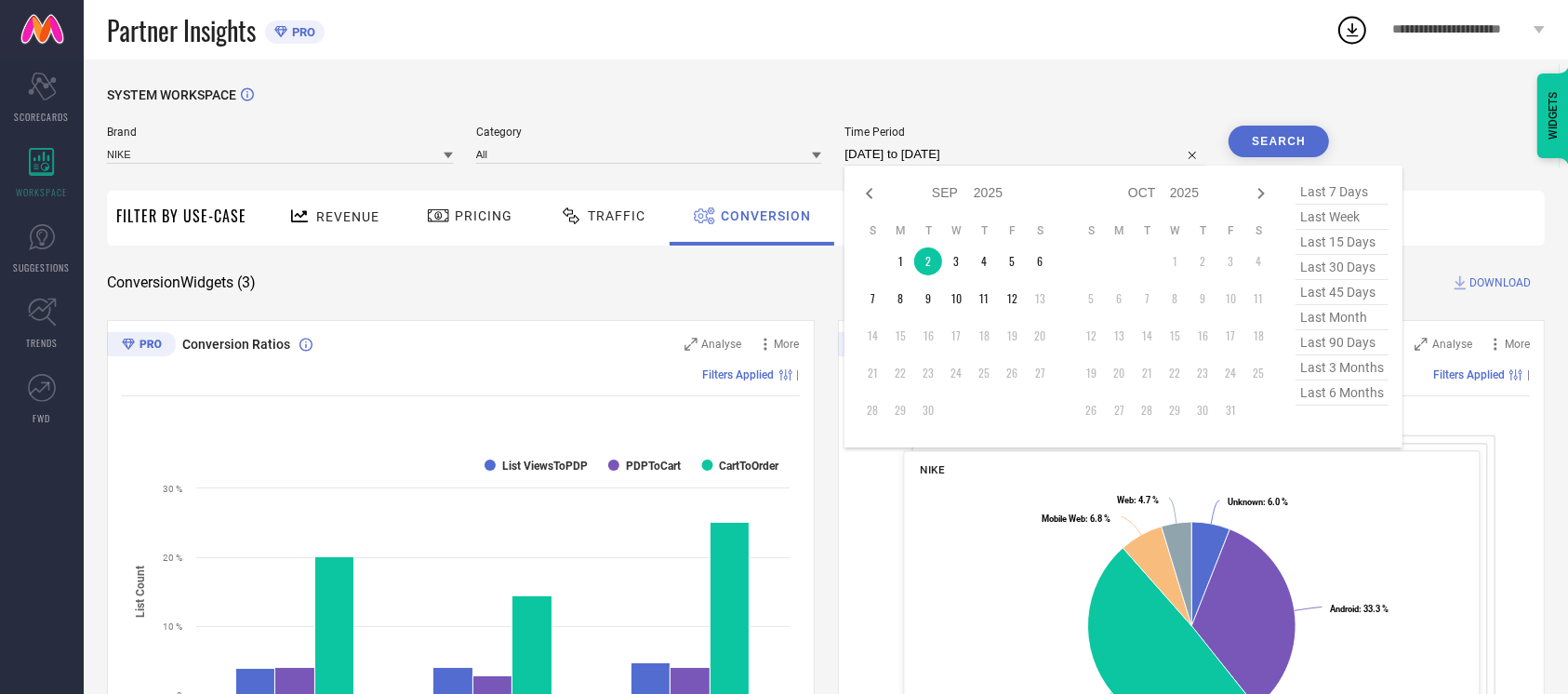
click at [972, 145] on input "[DATE] to [DATE]" at bounding box center [1025, 154] width 361 height 23
click at [952, 296] on td "10" at bounding box center [956, 298] width 27 height 27
type input "[DATE] to [DATE]"
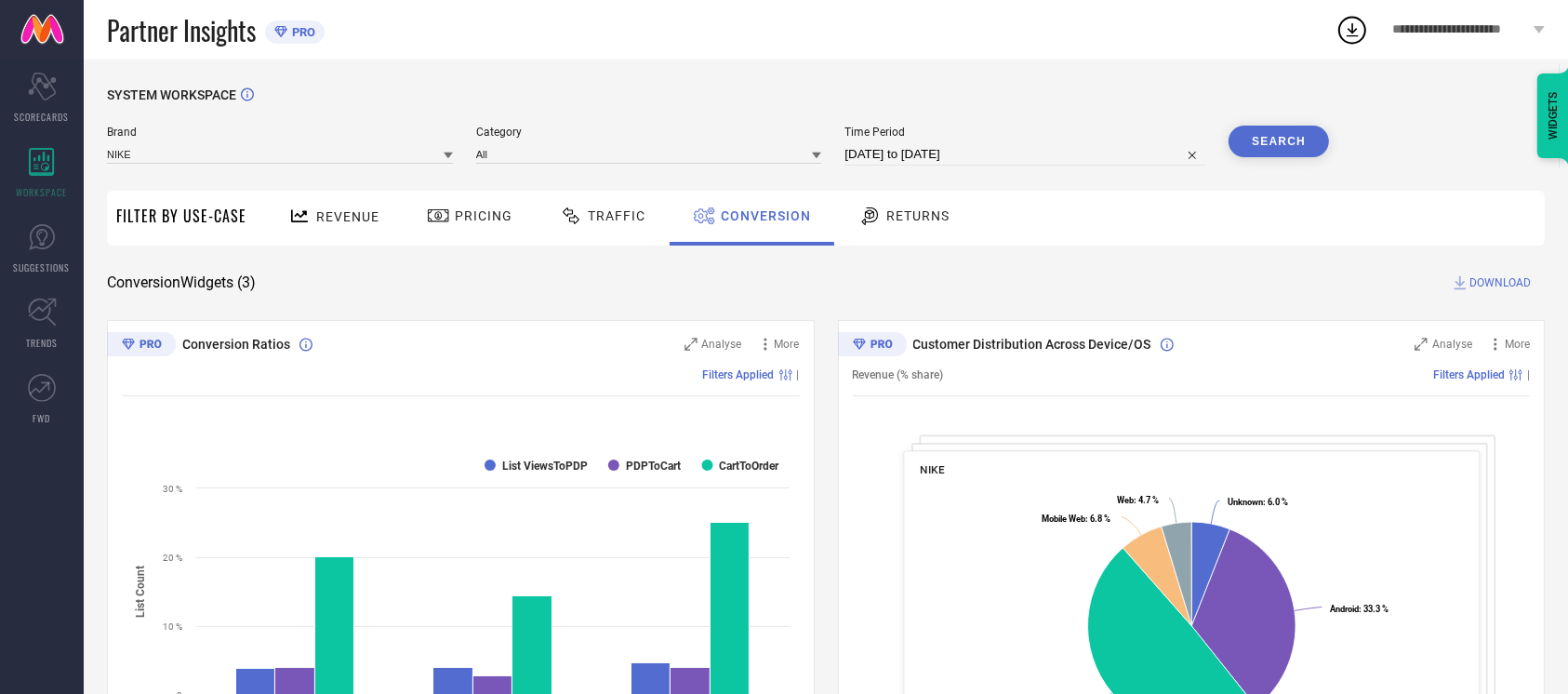
click at [1292, 139] on button "Search" at bounding box center [1279, 141] width 100 height 31
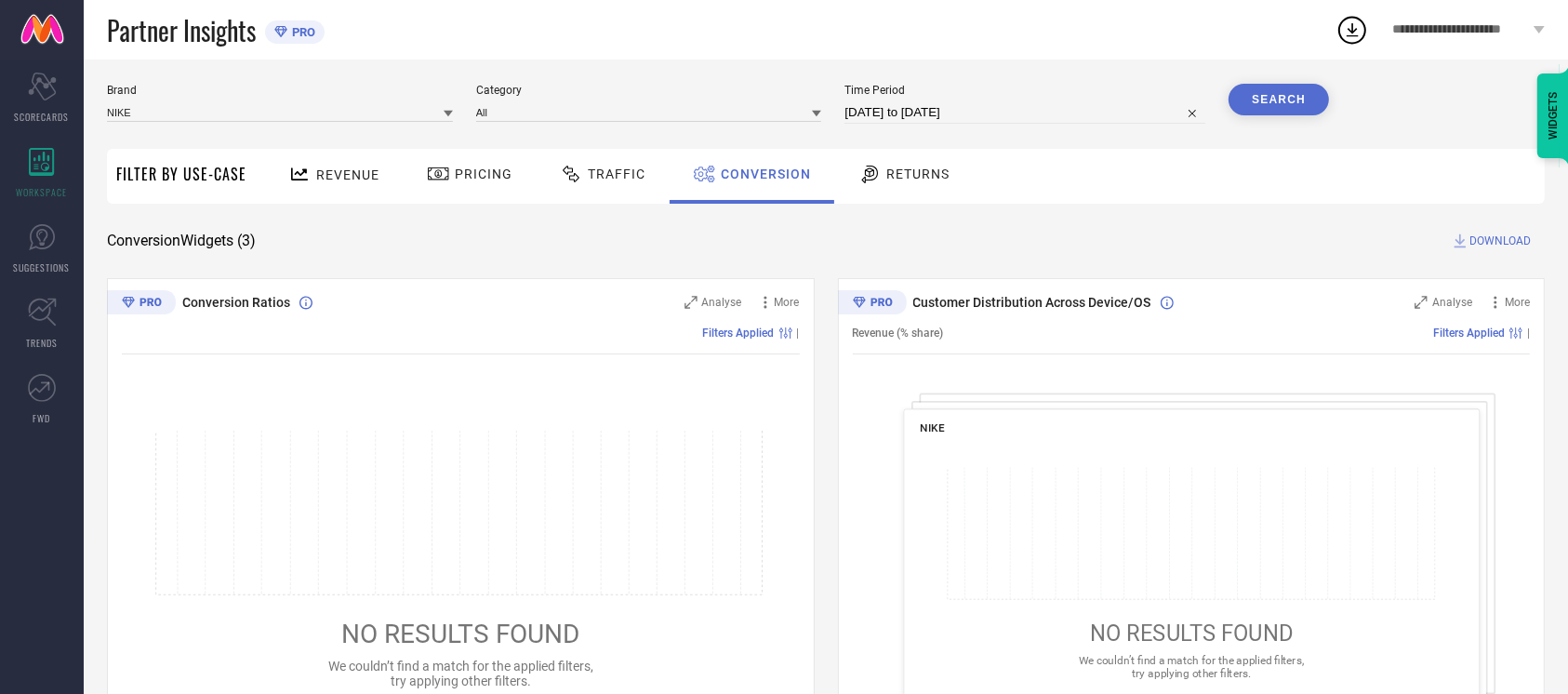
scroll to position [44, 0]
select select "8"
select select "2025"
select select "9"
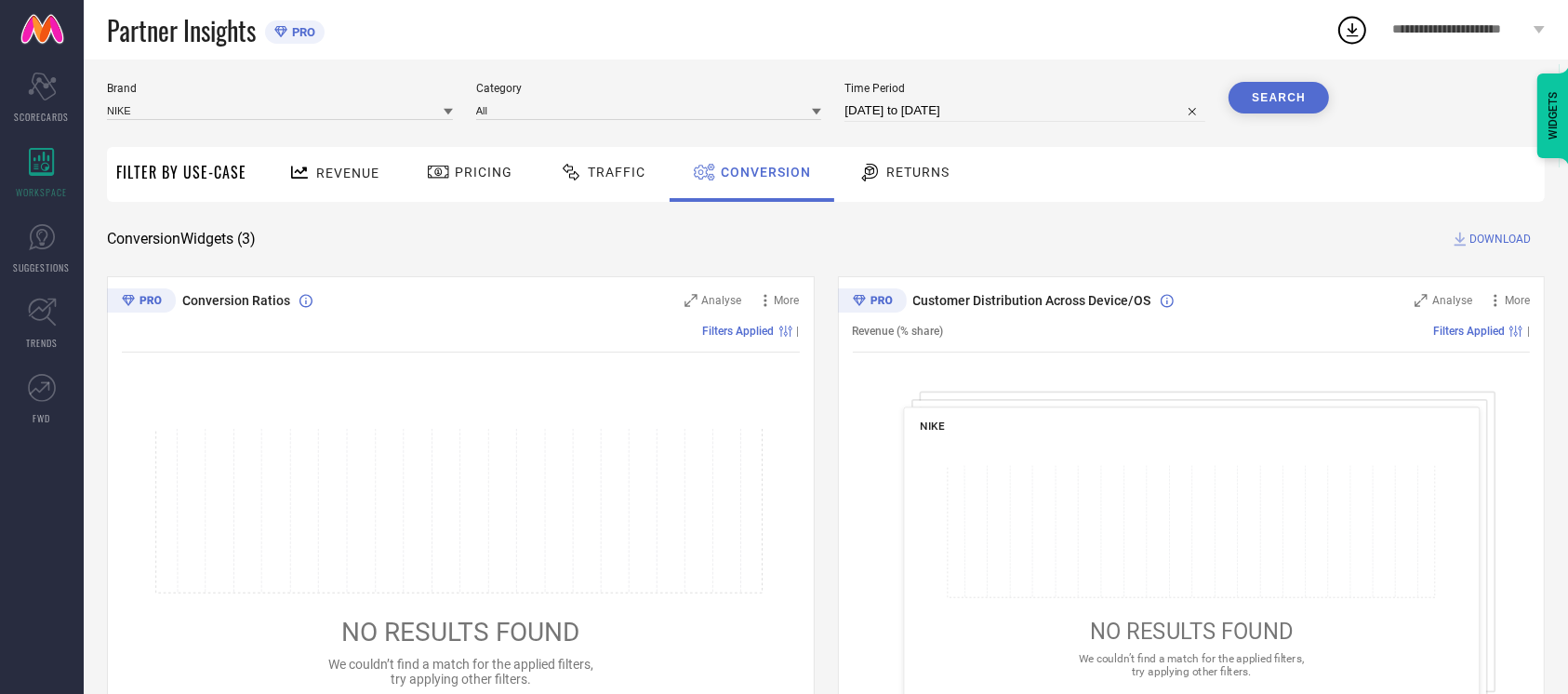
select select "2025"
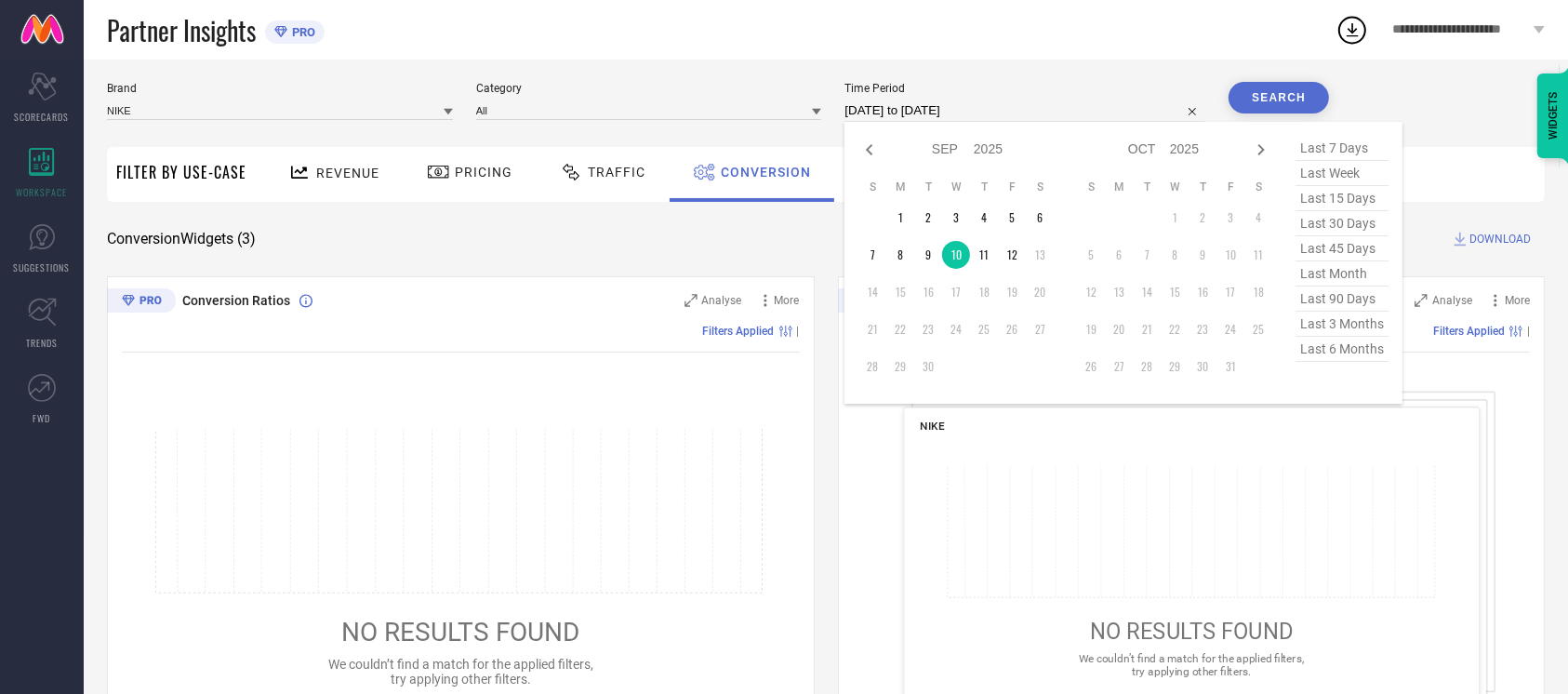
click at [1007, 107] on input "[DATE] to [DATE]" at bounding box center [1025, 110] width 361 height 23
click at [982, 259] on td "11" at bounding box center [984, 254] width 27 height 27
type input "[DATE] to [DATE]"
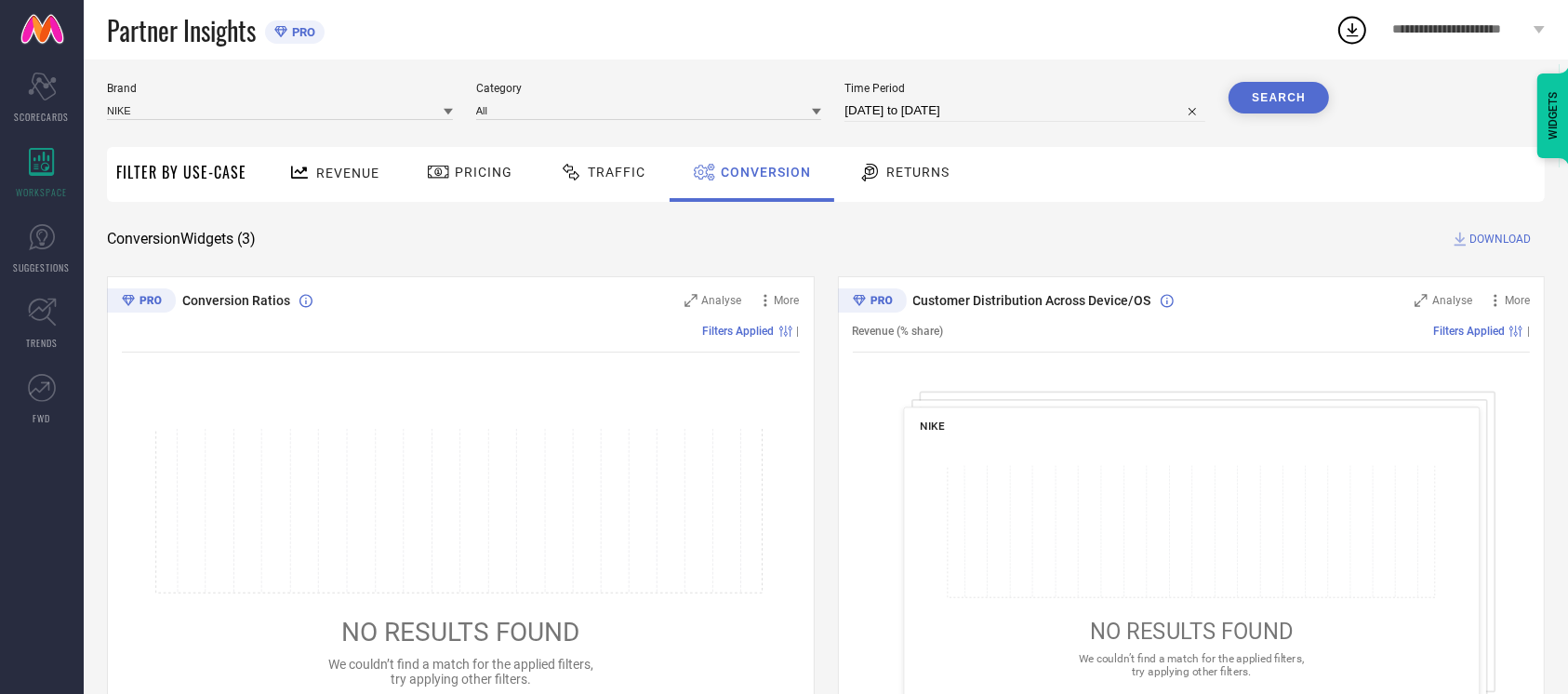
click at [1291, 105] on button "Search" at bounding box center [1279, 97] width 100 height 31
select select "8"
select select "2025"
select select "9"
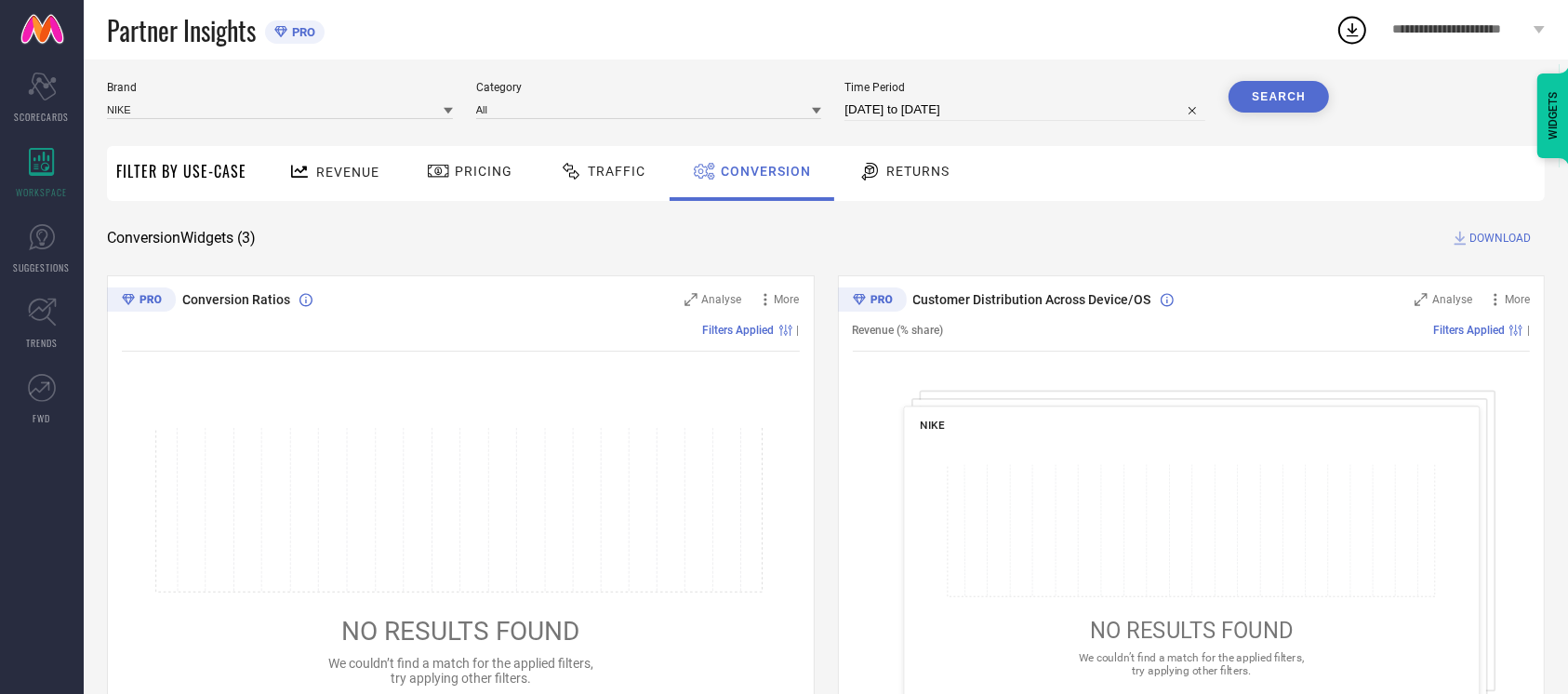
select select "2025"
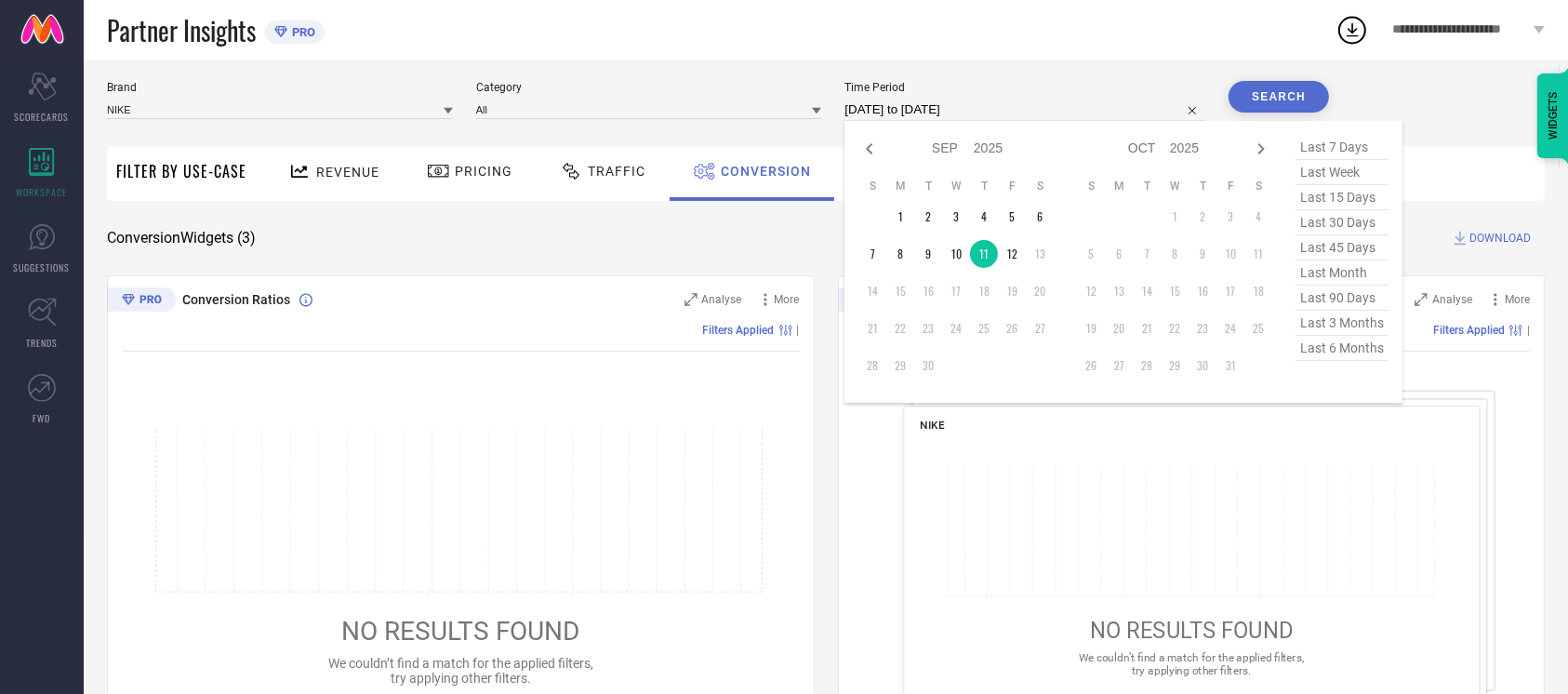
click at [947, 120] on input "[DATE] to [DATE]" at bounding box center [1025, 109] width 361 height 23
click at [1004, 249] on td "12" at bounding box center [1012, 253] width 27 height 27
type input "[DATE] to [DATE]"
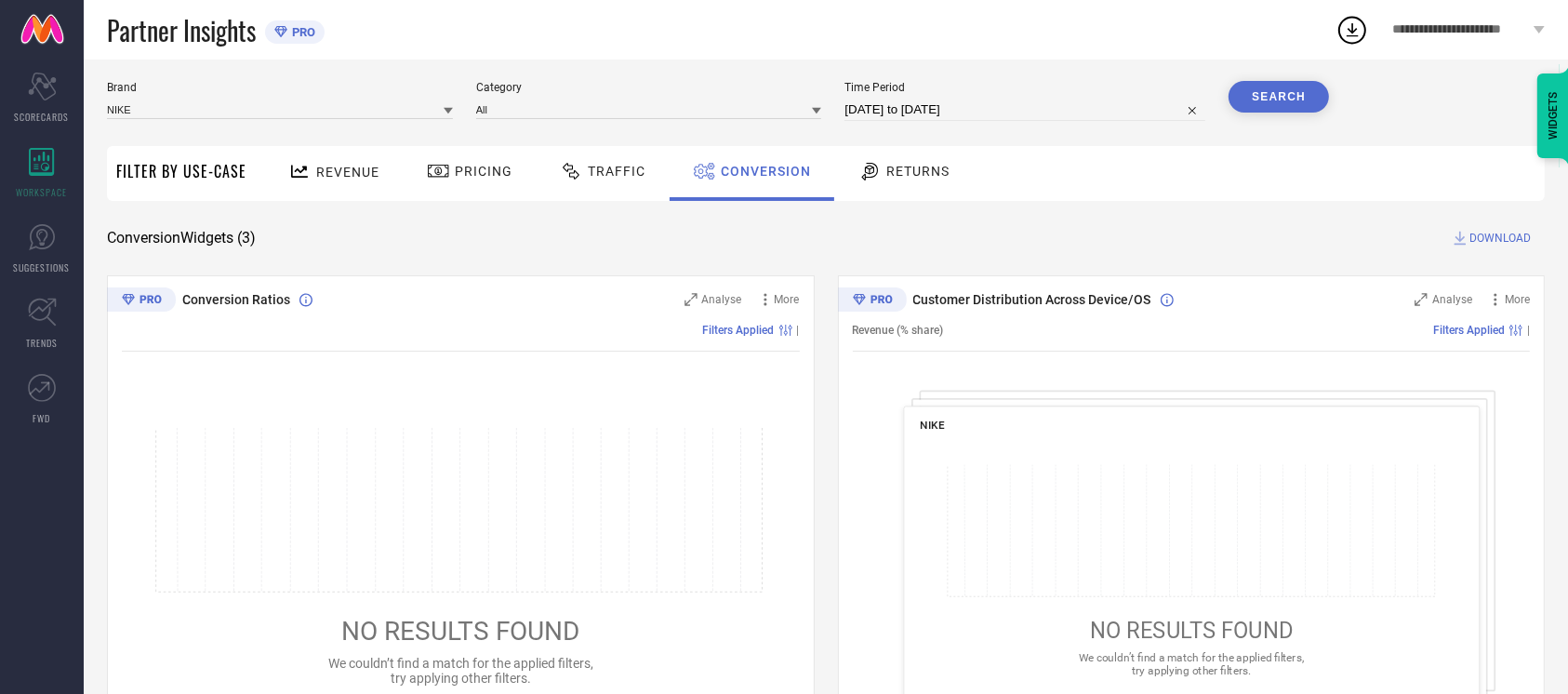
click at [1266, 100] on button "Search" at bounding box center [1279, 96] width 100 height 31
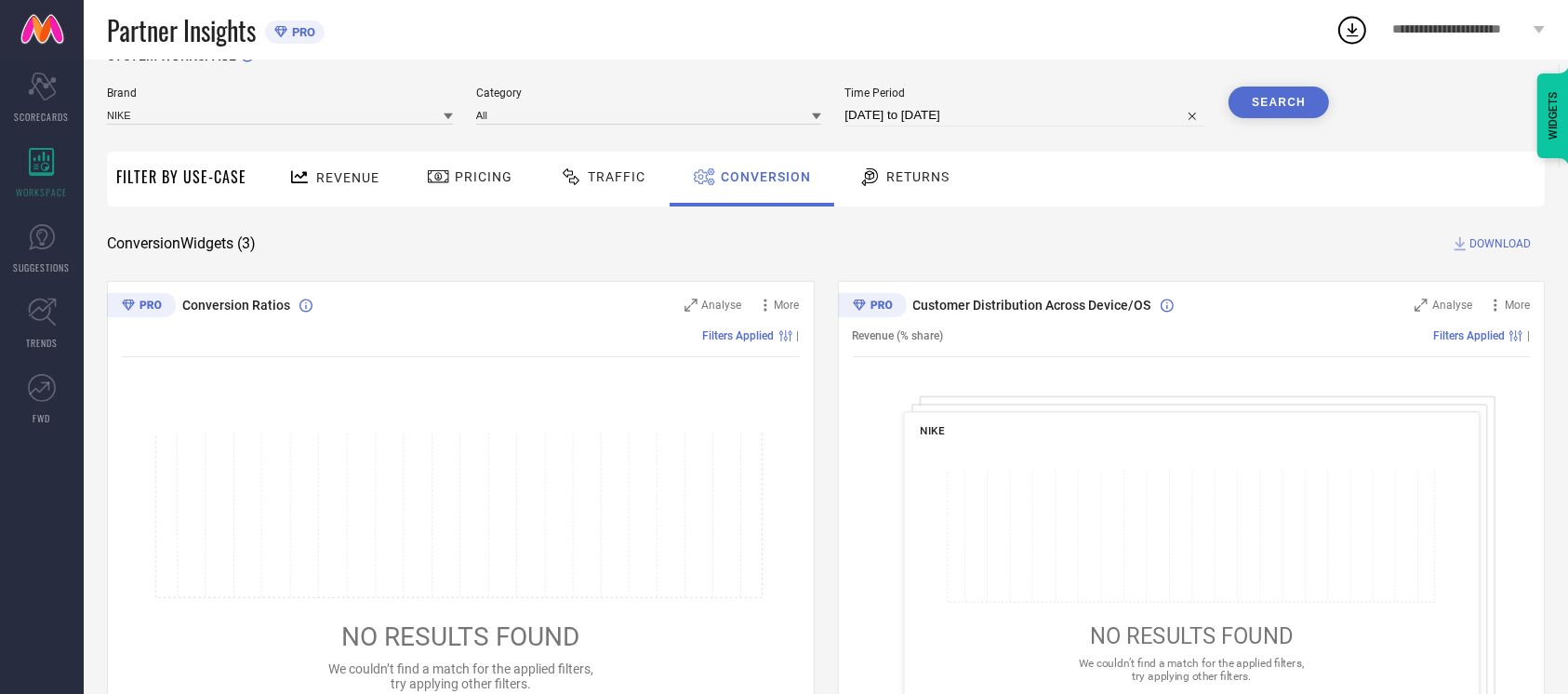
scroll to position [38, 0]
select select "8"
select select "2025"
select select "9"
select select "2025"
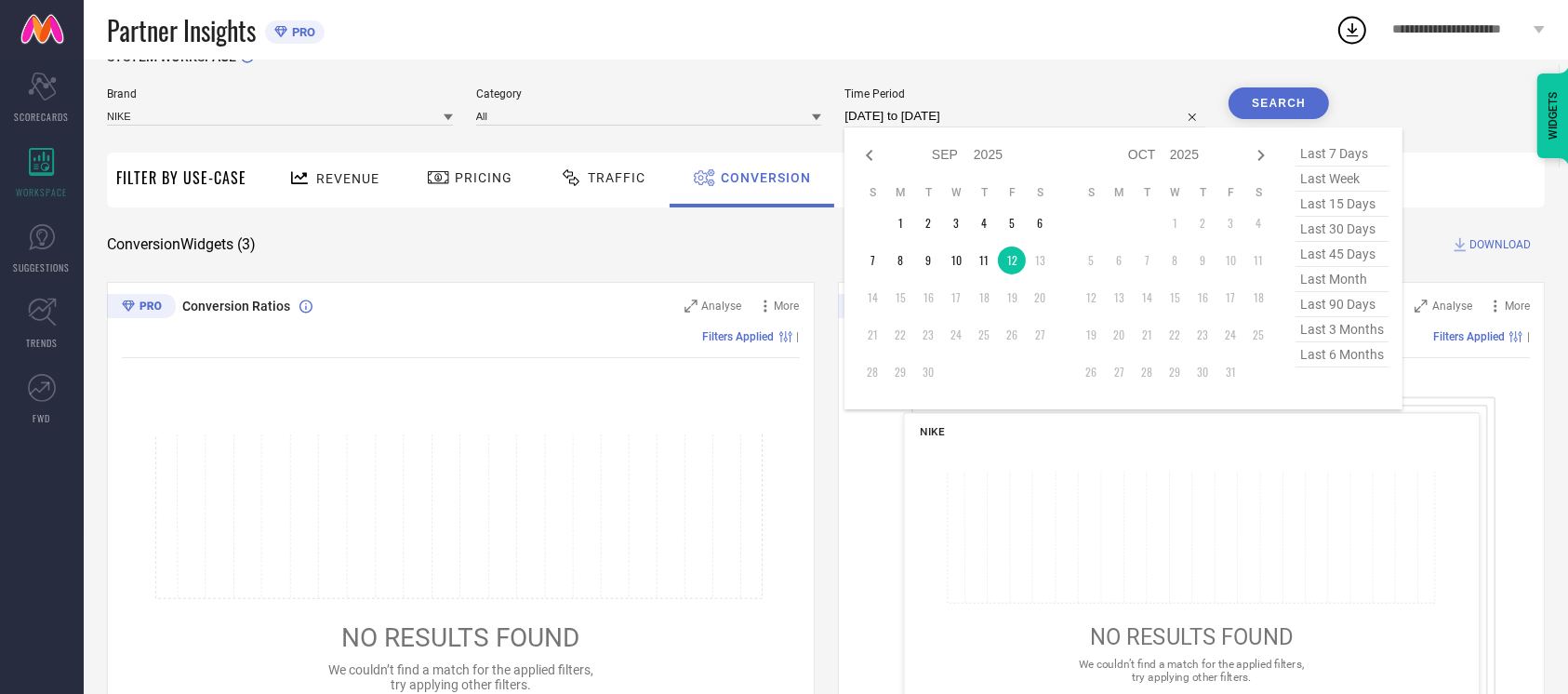
click at [964, 109] on input "[DATE] to [DATE]" at bounding box center [1025, 116] width 361 height 23
click at [975, 263] on td "11" at bounding box center [984, 260] width 27 height 27
type input "[DATE] to [DATE]"
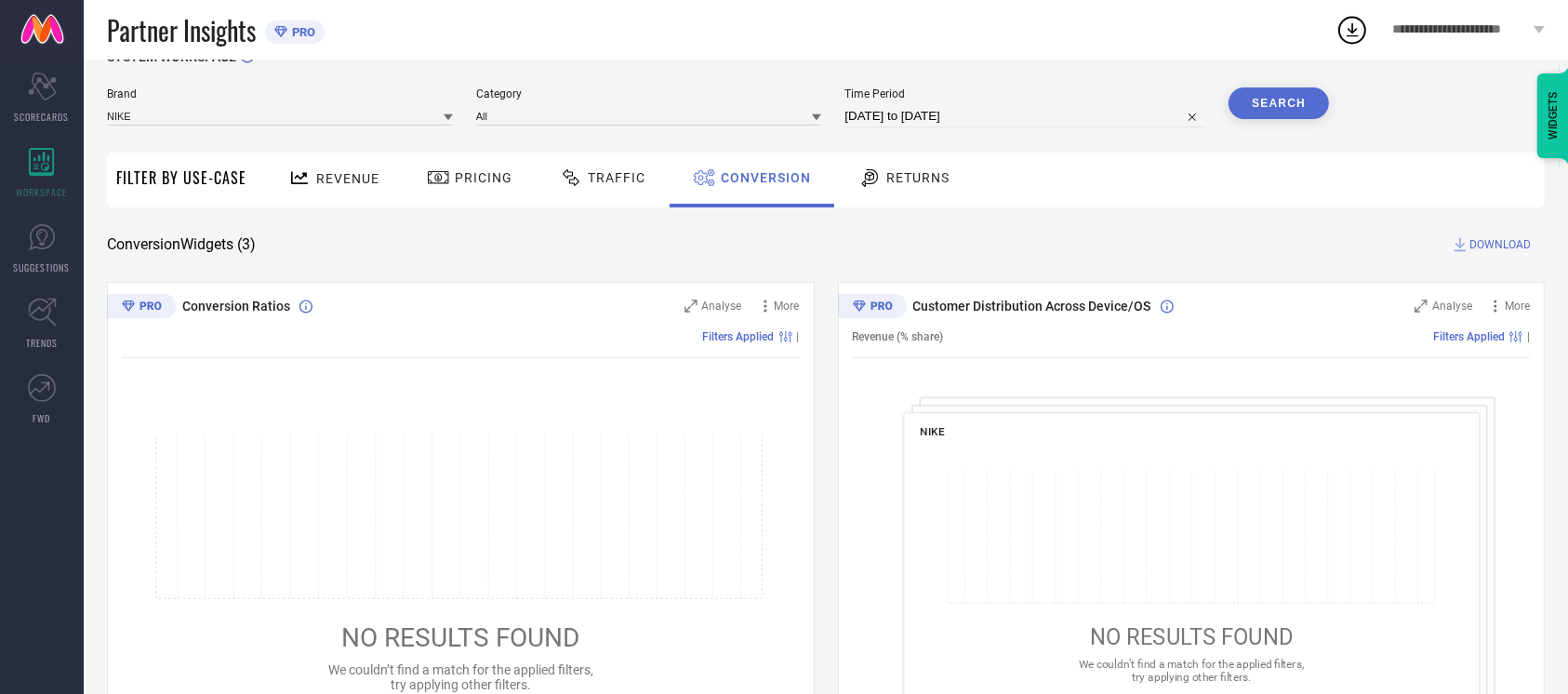
click at [1309, 96] on button "Search" at bounding box center [1279, 103] width 100 height 31
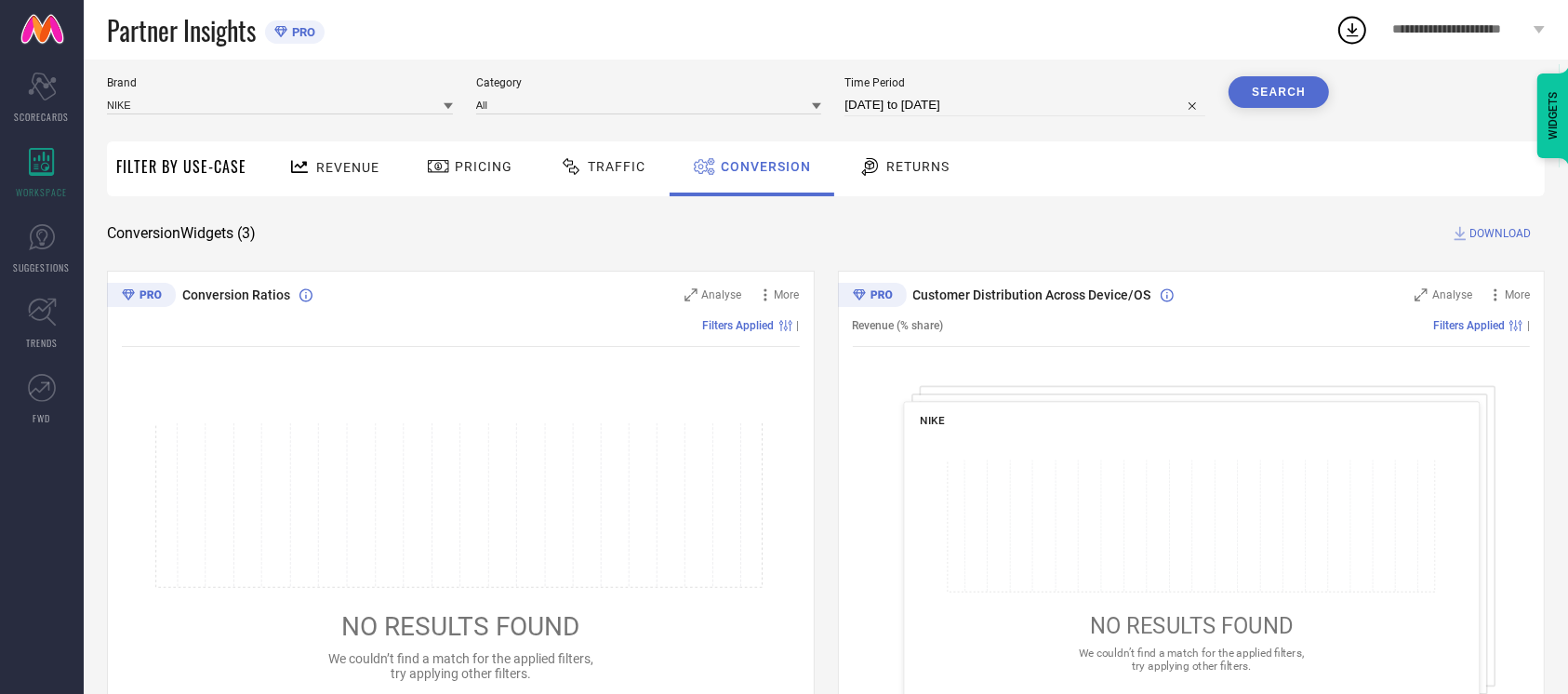
scroll to position [51, 0]
click at [821, 252] on div "SYSTEM WORKSPACE Brand NIKE Category All Time Period [DATE] to [DATE] Search Fi…" at bounding box center [826, 629] width 1438 height 1186
